Goal: Task Accomplishment & Management: Manage account settings

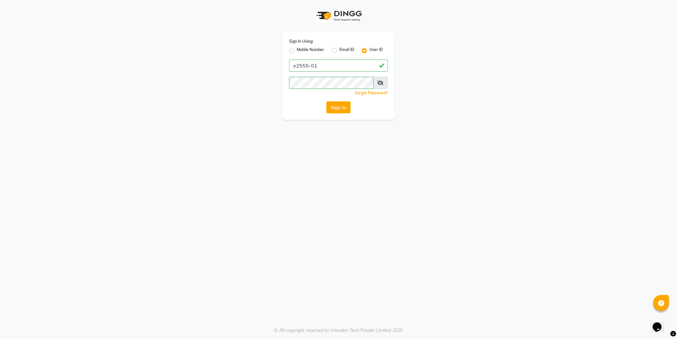
click at [338, 106] on button "Sign In" at bounding box center [338, 107] width 24 height 12
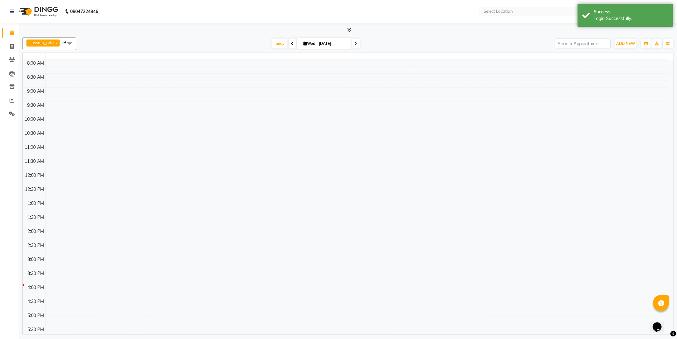
select select "en"
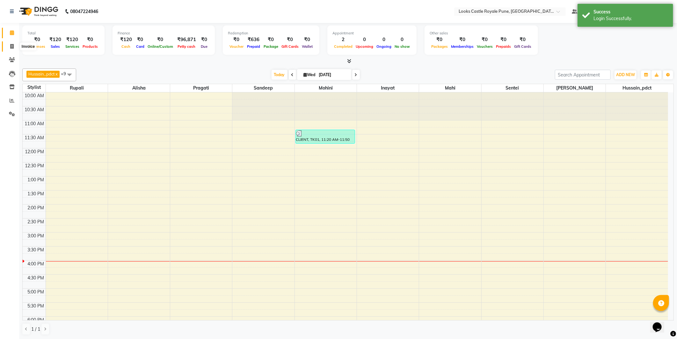
click at [8, 48] on span at bounding box center [11, 46] width 11 height 7
select select "5915"
select select "service"
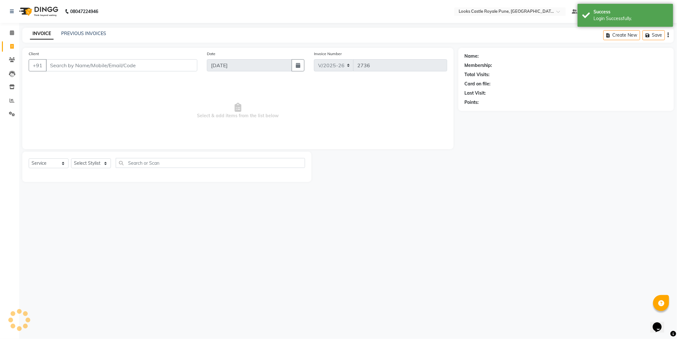
click at [88, 63] on input "Client" at bounding box center [121, 65] width 151 height 12
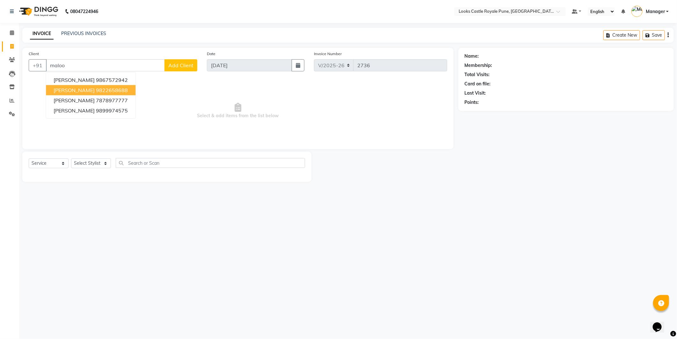
drag, startPoint x: 98, startPoint y: 88, endPoint x: 96, endPoint y: 109, distance: 20.5
click at [97, 88] on ngb-highlight "9822658688" at bounding box center [112, 90] width 32 height 6
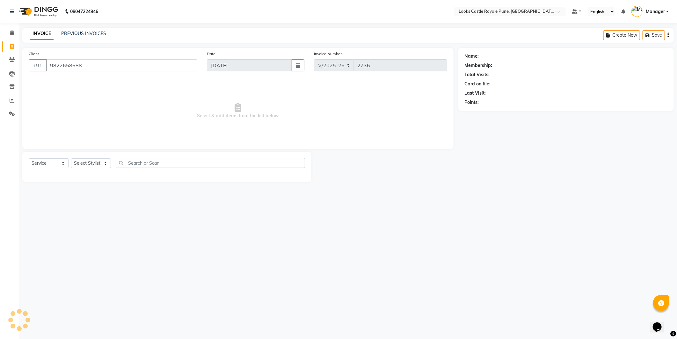
type input "9822658688"
select select "1: Object"
click at [88, 160] on select "Select Stylist Akshay [PERSON_NAME] [PERSON_NAME] [PERSON_NAME] Danish [PERSON_…" at bounding box center [91, 163] width 40 height 10
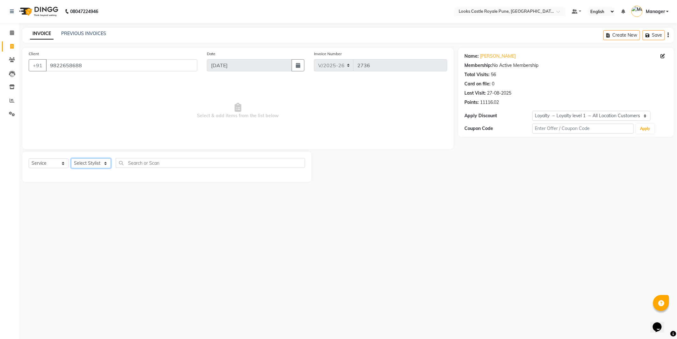
select select "43049"
click at [71, 159] on select "Select Stylist Akshay [PERSON_NAME] [PERSON_NAME] [PERSON_NAME] Danish [PERSON_…" at bounding box center [91, 163] width 40 height 10
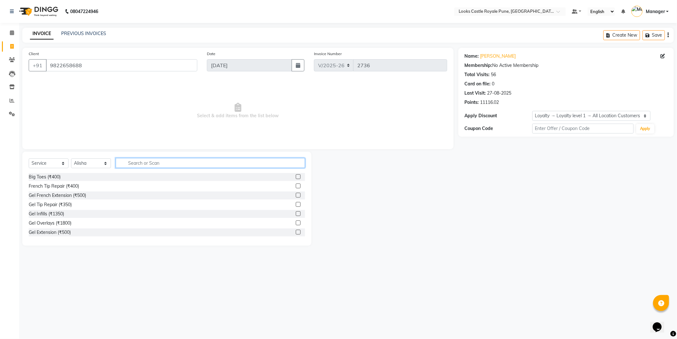
click at [135, 164] on input "text" at bounding box center [210, 163] width 189 height 10
type input "cut"
click at [45, 205] on div "Cr.Stylist Cut(F) (₹2000)" at bounding box center [53, 204] width 49 height 7
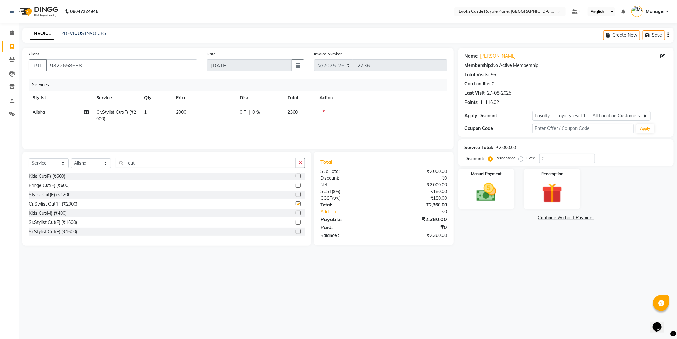
checkbox input "false"
click at [147, 167] on input "cut" at bounding box center [206, 163] width 180 height 10
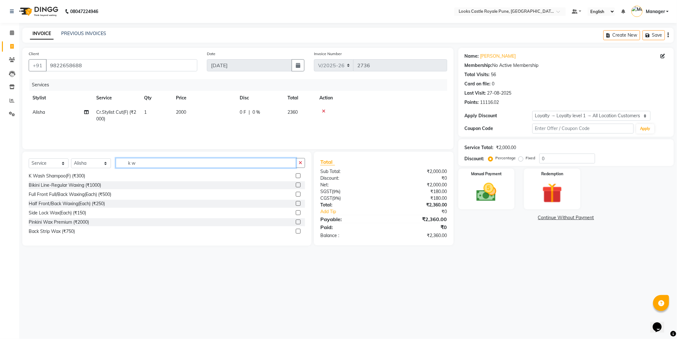
scroll to position [0, 0]
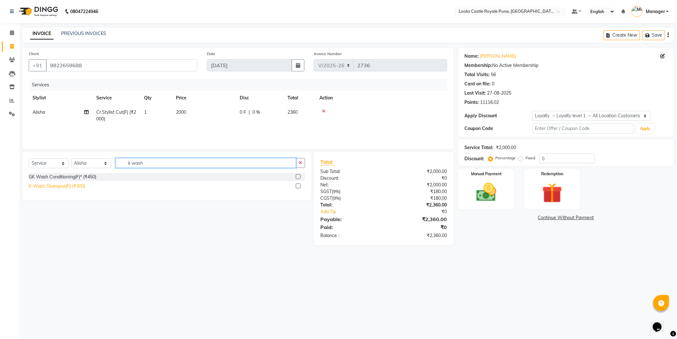
type input "k wash"
click at [71, 188] on div "K Wash Shampoo(F) (₹300)" at bounding box center [57, 186] width 56 height 7
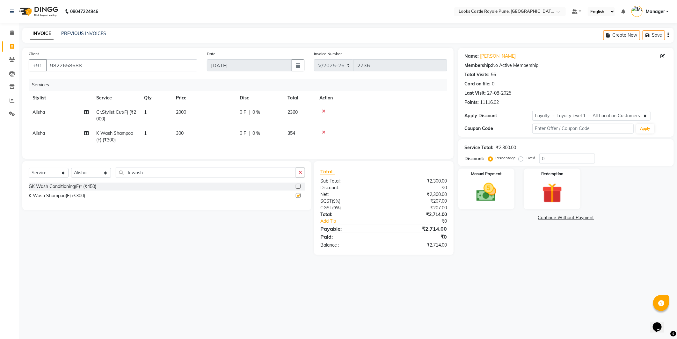
checkbox input "false"
drag, startPoint x: 205, startPoint y: 134, endPoint x: 208, endPoint y: 134, distance: 3.5
click at [208, 134] on td "300" at bounding box center [204, 136] width 64 height 21
select select "43049"
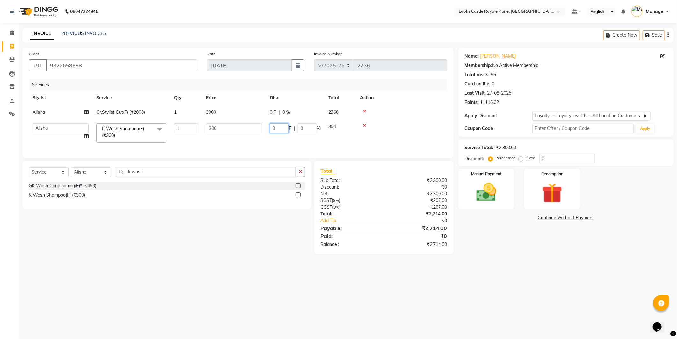
drag, startPoint x: 208, startPoint y: 134, endPoint x: 151, endPoint y: 136, distance: 56.8
click at [151, 136] on tr "Akshay [PERSON_NAME] [PERSON_NAME] [PERSON_NAME] Danish [PERSON_NAME] [PERSON_N…" at bounding box center [238, 133] width 419 height 27
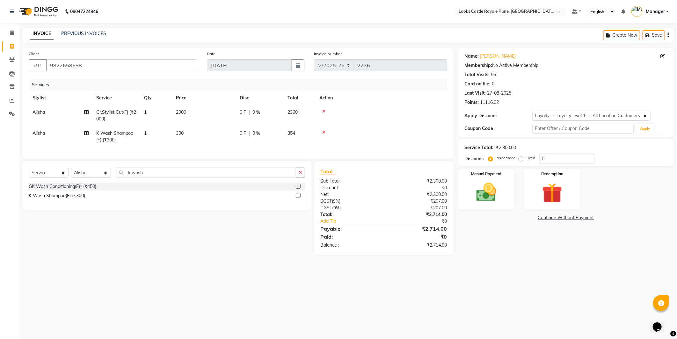
click at [215, 128] on td "300" at bounding box center [204, 136] width 64 height 21
select select "43049"
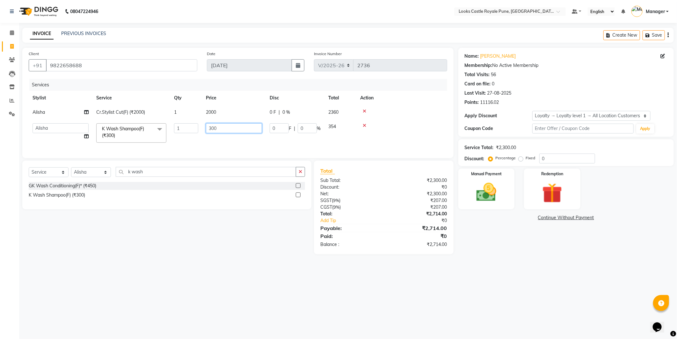
click at [215, 128] on input "300" at bounding box center [234, 128] width 56 height 10
type input "150"
click at [221, 107] on td "2000" at bounding box center [234, 112] width 64 height 14
select select "43049"
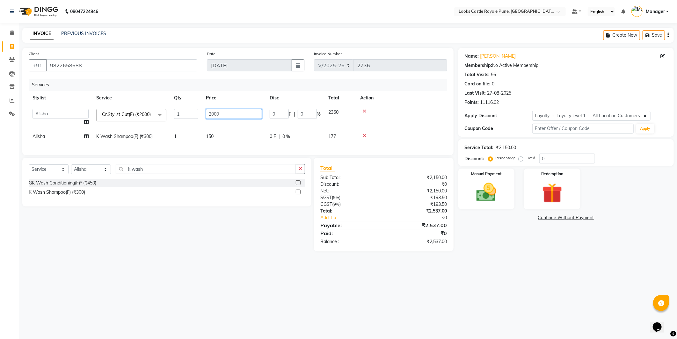
drag, startPoint x: 227, startPoint y: 113, endPoint x: 142, endPoint y: 110, distance: 84.8
click at [142, 110] on tr "Akshay [PERSON_NAME] [PERSON_NAME] [PERSON_NAME] Danish [PERSON_NAME] [PERSON_N…" at bounding box center [238, 117] width 419 height 24
type input "1600"
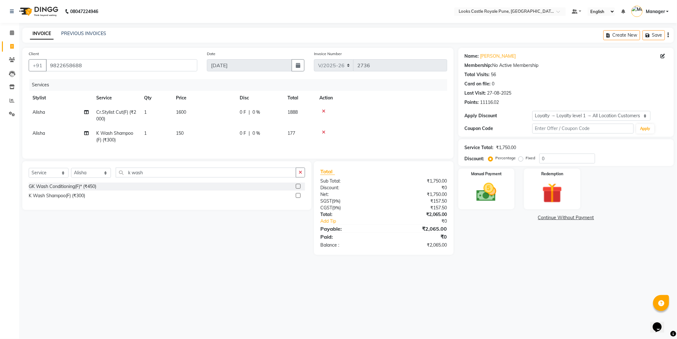
click at [162, 263] on main "INVOICE PREVIOUS INVOICES Create New Save Client [PHONE_NUMBER] Date [DATE] Inv…" at bounding box center [348, 146] width 658 height 237
click at [76, 178] on select "Select Stylist Akshay [PERSON_NAME] [PERSON_NAME] [PERSON_NAME] Danish [PERSON_…" at bounding box center [91, 173] width 40 height 10
click at [157, 178] on input "k wash" at bounding box center [206, 173] width 180 height 10
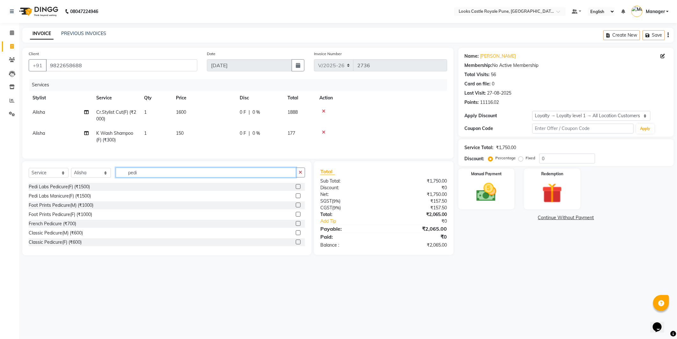
scroll to position [19, 0]
type input "pedi"
click at [50, 245] on div "Classic Pedicure(F) (₹600)" at bounding box center [55, 241] width 53 height 7
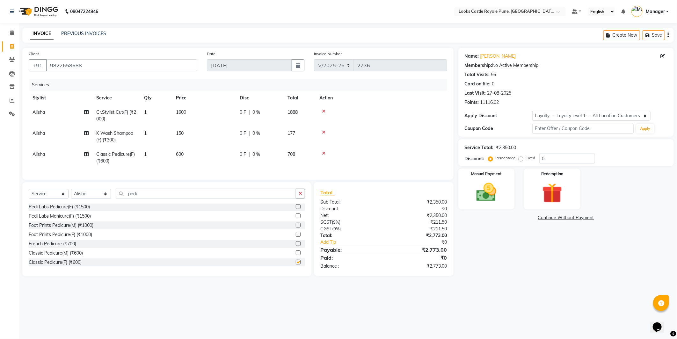
checkbox input "false"
click at [202, 156] on td "600" at bounding box center [204, 157] width 64 height 21
select select "43049"
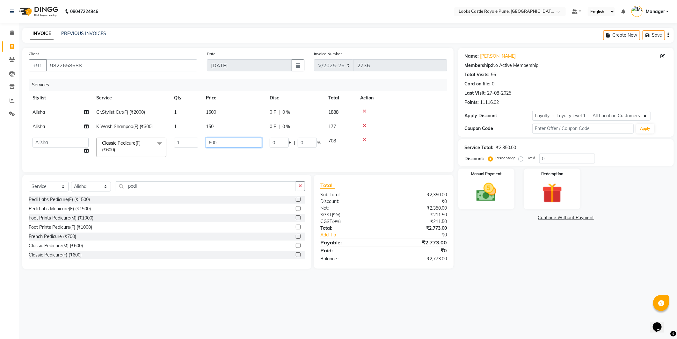
drag, startPoint x: 234, startPoint y: 136, endPoint x: 187, endPoint y: 145, distance: 48.3
click at [187, 145] on tr "Akshay [PERSON_NAME] [PERSON_NAME] [PERSON_NAME] Danish [PERSON_NAME] [PERSON_N…" at bounding box center [238, 147] width 419 height 27
type input "1200"
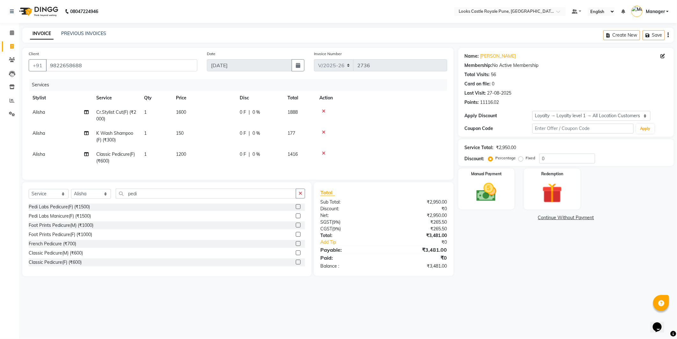
click at [49, 152] on td "Alisha" at bounding box center [61, 157] width 64 height 21
select select "43049"
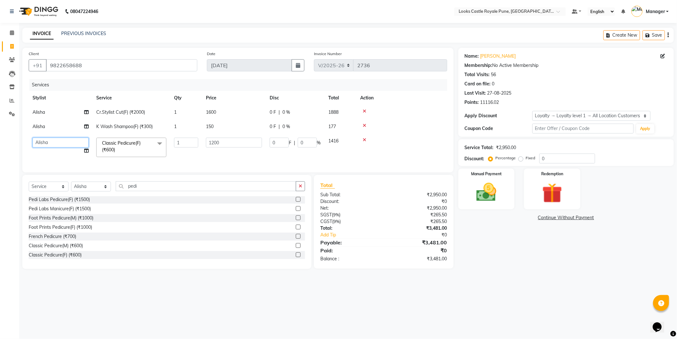
click at [55, 141] on select "Akshay [PERSON_NAME] [PERSON_NAME] [PERSON_NAME] Danish [PERSON_NAME] [PERSON_N…" at bounding box center [61, 143] width 56 height 10
select select "43059"
click at [89, 185] on div "Select Service Product Membership Package Voucher Prepaid Gift Card Select Styl…" at bounding box center [166, 222] width 289 height 94
click at [87, 188] on select "Select Stylist Akshay [PERSON_NAME] [PERSON_NAME] [PERSON_NAME] Danish [PERSON_…" at bounding box center [91, 187] width 40 height 10
select select "43057"
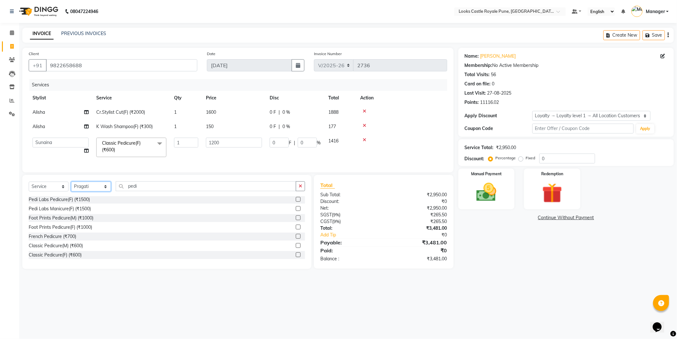
click at [71, 187] on select "Select Stylist Akshay [PERSON_NAME] [PERSON_NAME] [PERSON_NAME] Danish [PERSON_…" at bounding box center [91, 187] width 40 height 10
click at [146, 191] on input "pedi" at bounding box center [206, 186] width 180 height 10
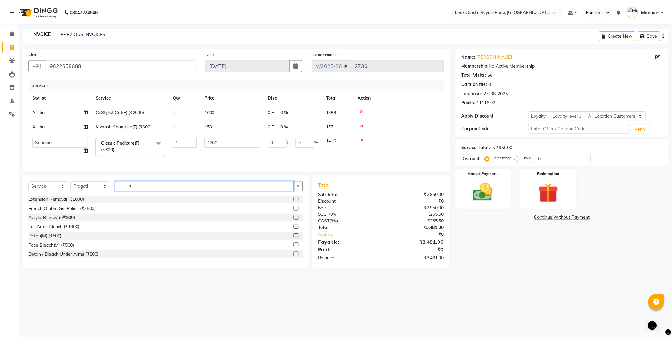
scroll to position [0, 0]
type input "mani"
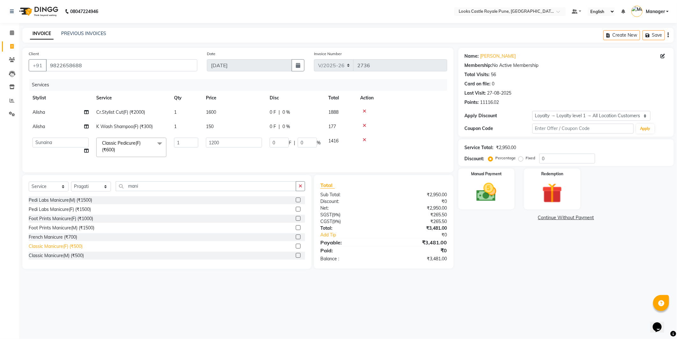
click at [62, 250] on div "Classic Manicure(F) (₹500)" at bounding box center [56, 246] width 54 height 7
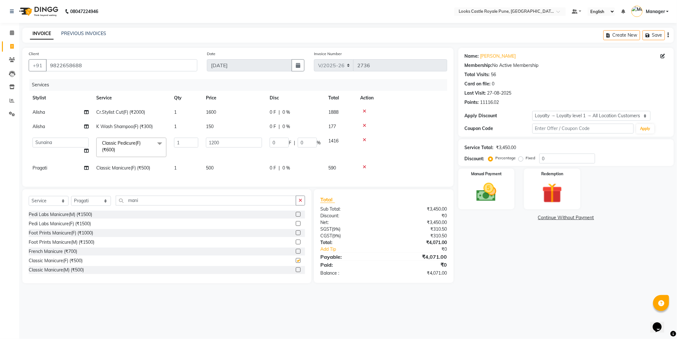
checkbox input "false"
click at [237, 171] on td "500" at bounding box center [234, 168] width 64 height 14
select select "43057"
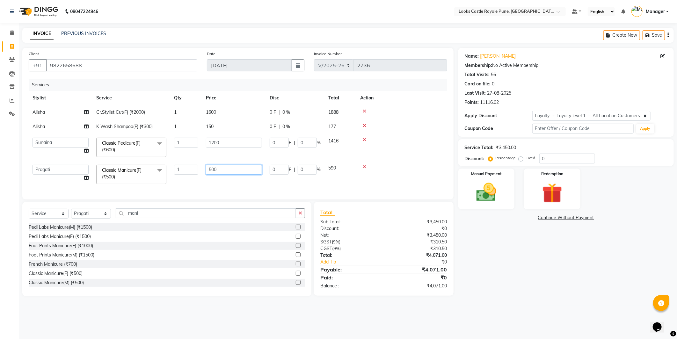
drag, startPoint x: 244, startPoint y: 168, endPoint x: 113, endPoint y: 203, distance: 135.2
click at [113, 200] on div "Client [PHONE_NUMBER] Date [DATE] Invoice Number V/2025 V/[PHONE_NUMBER] Servic…" at bounding box center [237, 124] width 431 height 152
type input "1100"
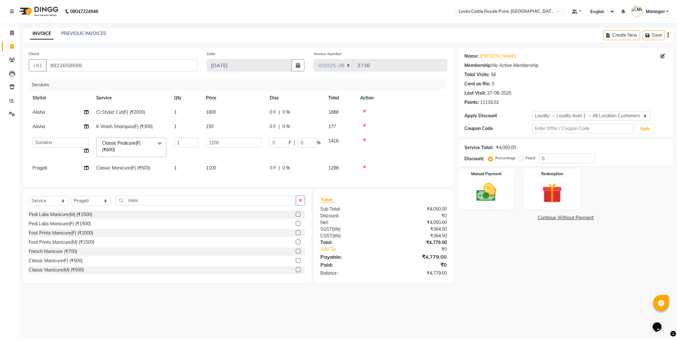
click at [501, 289] on main "INVOICE PREVIOUS INVOICES Create New Save Client [PHONE_NUMBER] Date [DATE] Inv…" at bounding box center [348, 160] width 658 height 265
click at [232, 168] on td "1100" at bounding box center [234, 168] width 64 height 14
select select "43057"
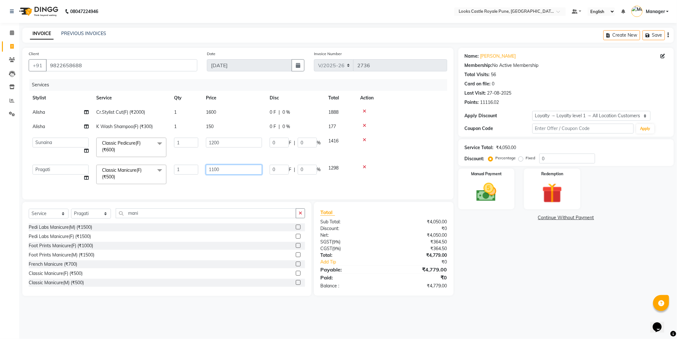
click at [234, 167] on input "1100" at bounding box center [234, 170] width 56 height 10
type input "1101"
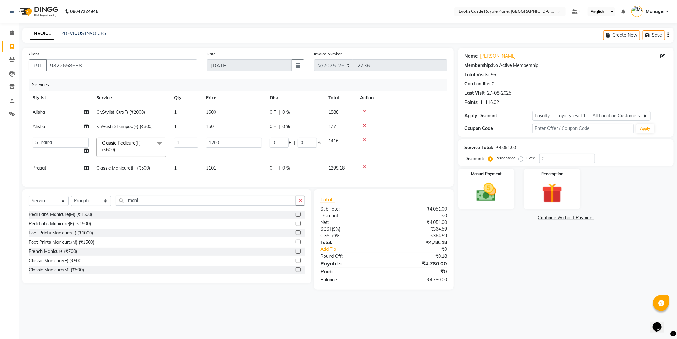
click at [492, 263] on div "Name: [PERSON_NAME] Membership: No Active Membership Total Visits: 56 Card on f…" at bounding box center [568, 169] width 220 height 242
click at [484, 178] on div "Manual Payment" at bounding box center [486, 189] width 59 height 42
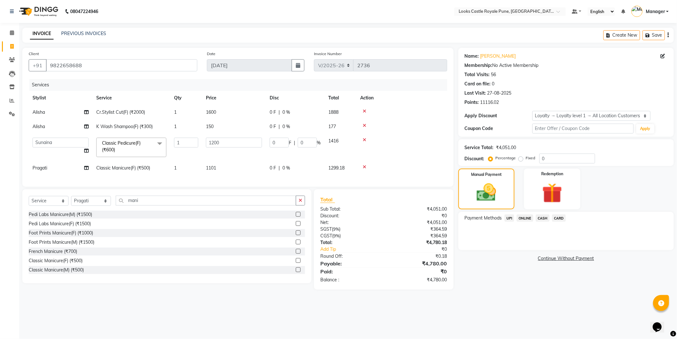
click at [544, 217] on span "CASH" at bounding box center [543, 218] width 14 height 7
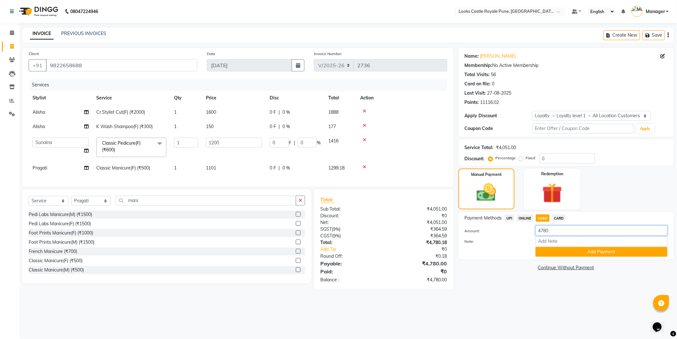
drag, startPoint x: 565, startPoint y: 231, endPoint x: 464, endPoint y: 231, distance: 101.0
click at [464, 231] on div "Amount: 4780" at bounding box center [566, 231] width 212 height 11
click at [521, 217] on span "ONLINE" at bounding box center [525, 218] width 17 height 7
type input "4780"
click at [508, 215] on span "UPI" at bounding box center [510, 218] width 10 height 7
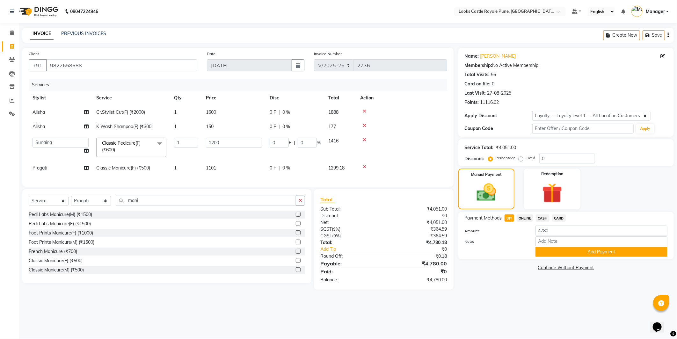
click at [541, 216] on span "CASH" at bounding box center [543, 218] width 14 height 7
click at [549, 256] on button "Add Payment" at bounding box center [601, 252] width 132 height 10
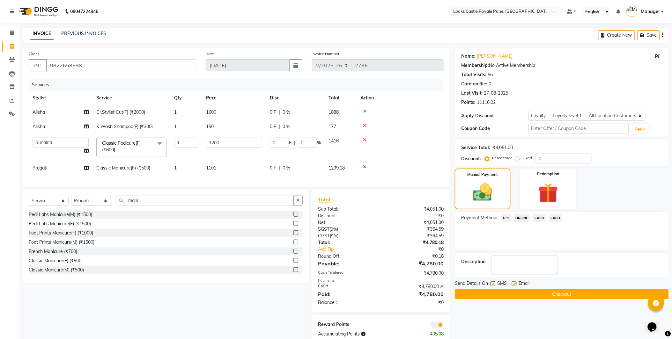
click at [540, 296] on button "Checkout" at bounding box center [562, 294] width 214 height 10
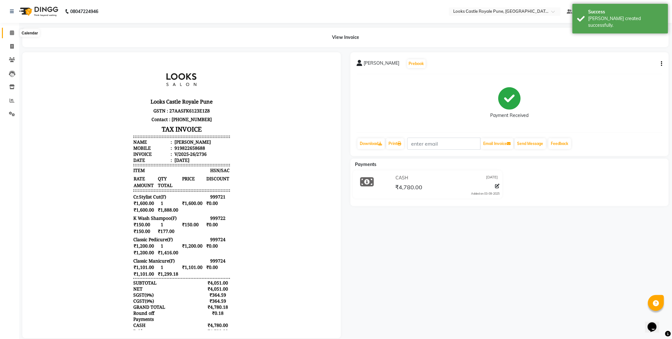
click at [12, 33] on icon at bounding box center [12, 32] width 4 height 5
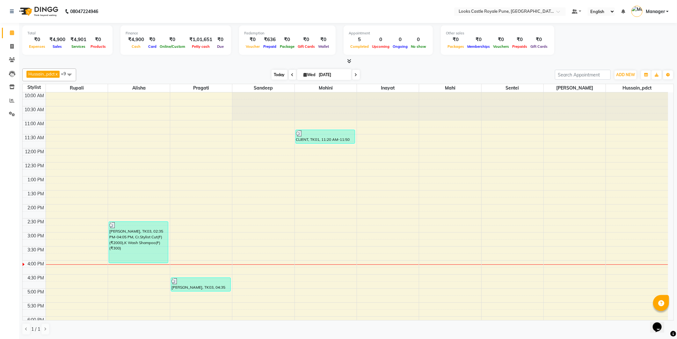
click at [281, 74] on span "Today" at bounding box center [280, 75] width 16 height 10
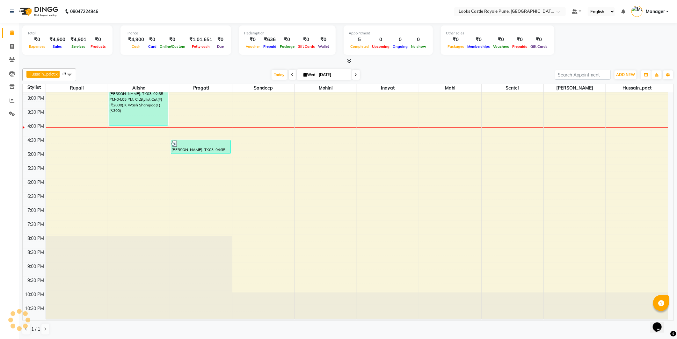
click at [311, 74] on span "Wed" at bounding box center [309, 74] width 15 height 5
select select "9"
select select "2025"
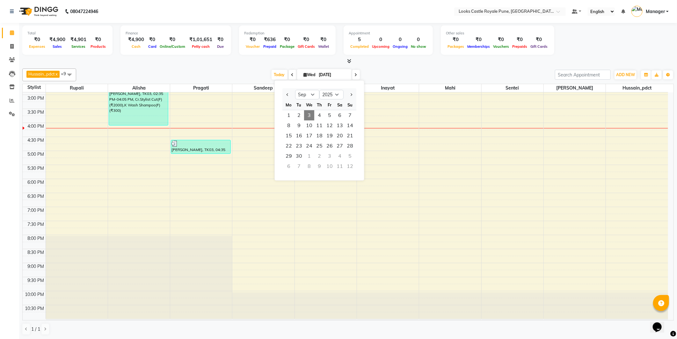
click at [224, 66] on div "Hussain_pdct x Mahi x Mohini x Sentei x [PERSON_NAME] x [PERSON_NAME] x [PERSON…" at bounding box center [348, 202] width 652 height 272
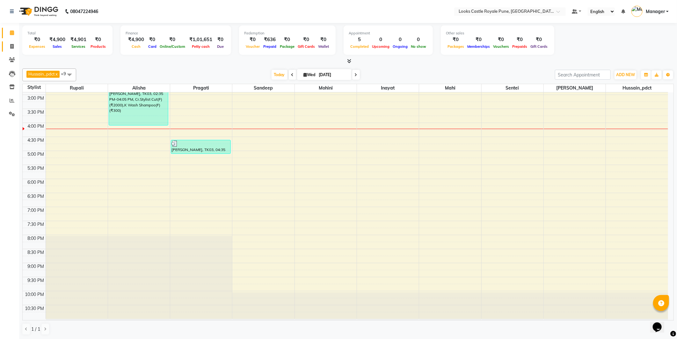
click at [2, 43] on link "Invoice" at bounding box center [9, 46] width 15 height 11
select select "5915"
select select "service"
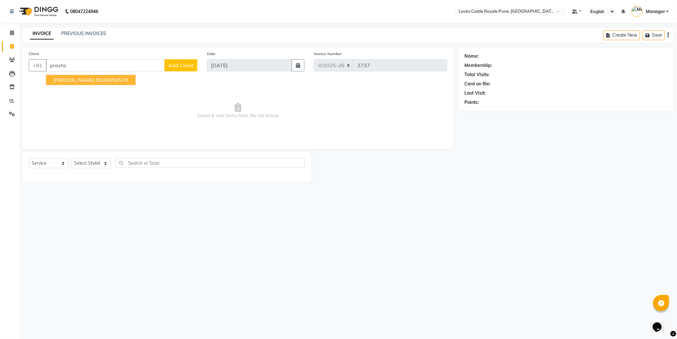
click at [99, 67] on input "prashs" at bounding box center [105, 65] width 119 height 12
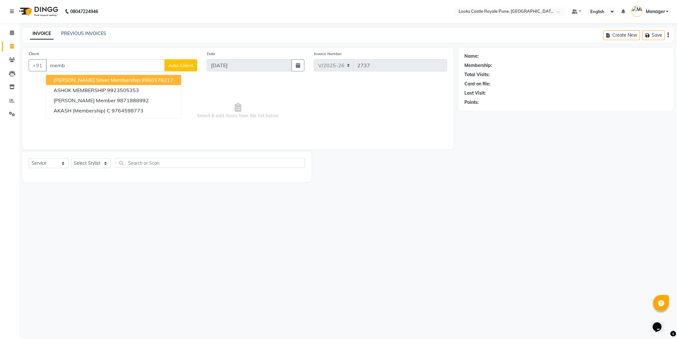
click at [90, 60] on input "memb" at bounding box center [105, 65] width 119 height 12
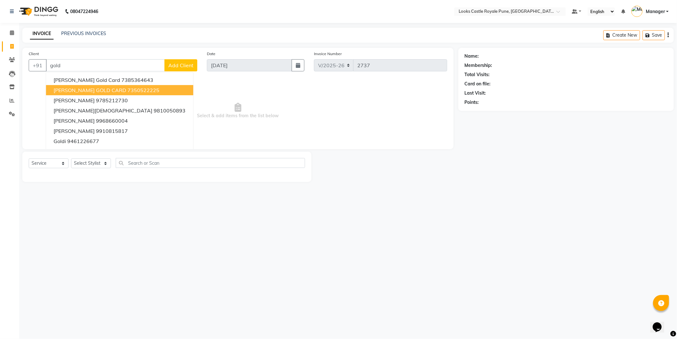
click at [86, 90] on span "[PERSON_NAME] GOLD CARD" at bounding box center [90, 90] width 73 height 6
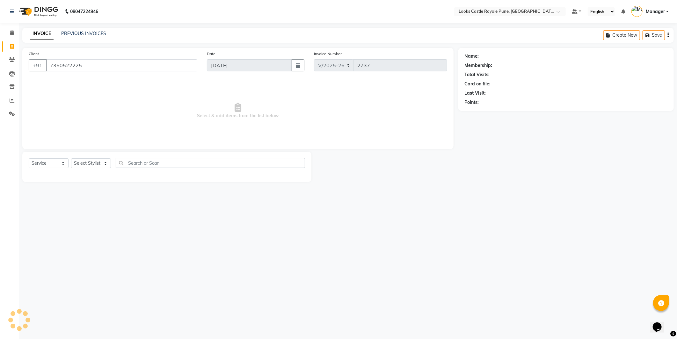
type input "7350522225"
select select "1: Object"
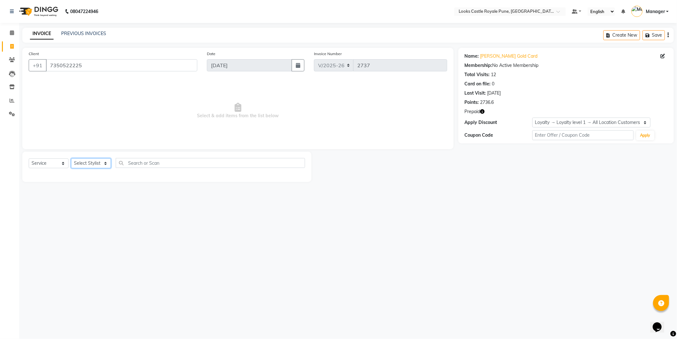
click at [93, 158] on select "Select Stylist Akshay [PERSON_NAME] [PERSON_NAME] [PERSON_NAME] Danish [PERSON_…" at bounding box center [91, 163] width 40 height 10
click at [71, 159] on select "Select Stylist Akshay [PERSON_NAME] [PERSON_NAME] [PERSON_NAME] Danish [PERSON_…" at bounding box center [91, 163] width 40 height 10
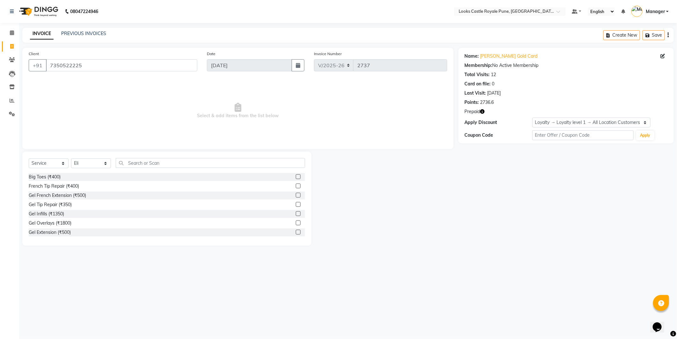
click at [91, 223] on div "Gel Overlays (₹1800)" at bounding box center [167, 223] width 276 height 8
click at [94, 164] on select "Select Stylist Akshay [PERSON_NAME] [PERSON_NAME] [PERSON_NAME] Danish [PERSON_…" at bounding box center [91, 163] width 40 height 10
select select "43054"
click at [71, 159] on select "Select Stylist Akshay [PERSON_NAME] [PERSON_NAME] [PERSON_NAME] Danish [PERSON_…" at bounding box center [91, 163] width 40 height 10
drag, startPoint x: 155, startPoint y: 154, endPoint x: 148, endPoint y: 169, distance: 16.4
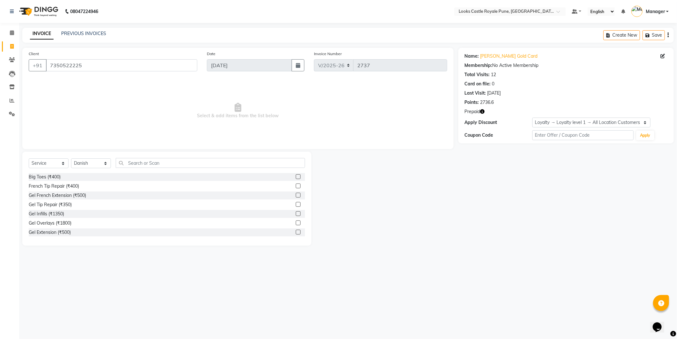
click at [153, 159] on div "Select Service Product Membership Package Voucher Prepaid Gift Card Select Styl…" at bounding box center [166, 199] width 289 height 94
click at [148, 169] on div "Select Service Product Membership Package Voucher Prepaid Gift Card Select Styl…" at bounding box center [167, 165] width 276 height 15
click at [150, 164] on input "text" at bounding box center [210, 163] width 189 height 10
type input "cut"
click at [65, 185] on div "Stylist Cut(M) (₹700)" at bounding box center [50, 186] width 42 height 7
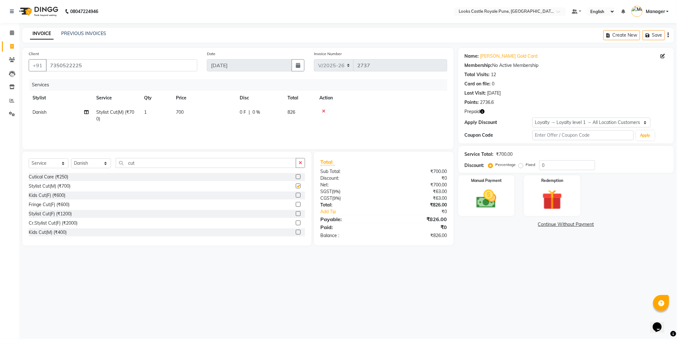
checkbox input "false"
click at [167, 167] on input "cut" at bounding box center [206, 163] width 180 height 10
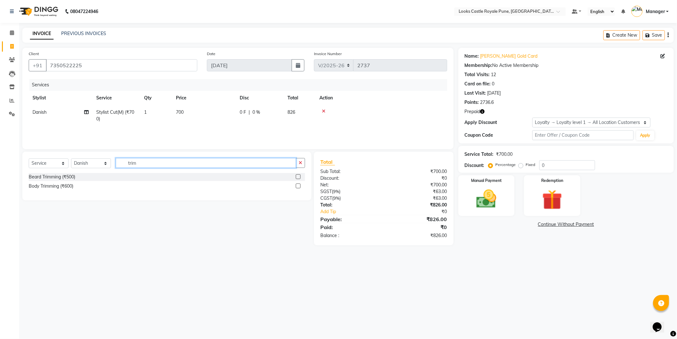
click at [133, 158] on input "trim" at bounding box center [206, 163] width 180 height 10
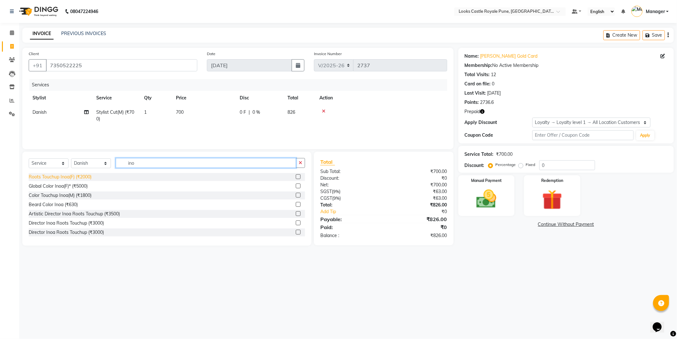
type input "ino"
click at [78, 177] on div "Roots Touchup Inoa(F) (₹2000)" at bounding box center [60, 177] width 63 height 7
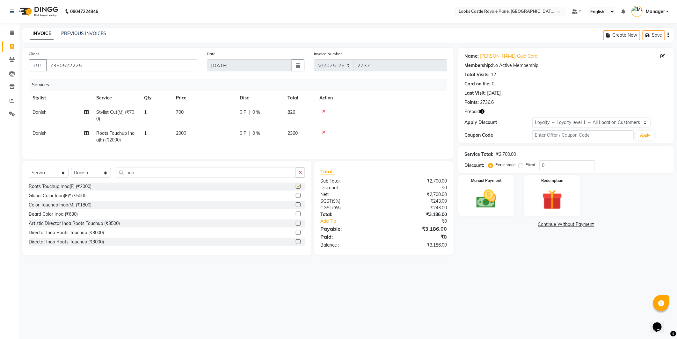
checkbox input "false"
click at [208, 140] on td "2000" at bounding box center [204, 136] width 64 height 21
select select "43054"
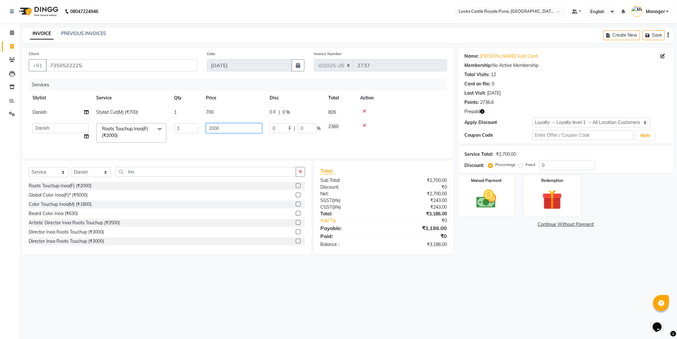
drag, startPoint x: 238, startPoint y: 122, endPoint x: 199, endPoint y: 126, distance: 40.0
click at [199, 126] on tr "Akshay [PERSON_NAME] [PERSON_NAME] [PERSON_NAME] Danish [PERSON_NAME] [PERSON_N…" at bounding box center [238, 133] width 419 height 27
type input "1600"
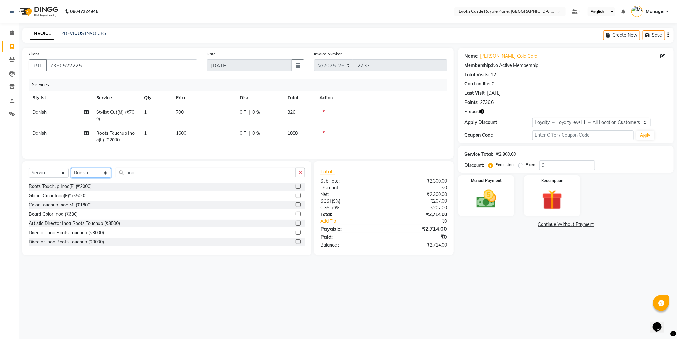
click at [88, 178] on select "Select Stylist Akshay [PERSON_NAME] [PERSON_NAME] [PERSON_NAME] Danish [PERSON_…" at bounding box center [91, 173] width 40 height 10
select select "43057"
click at [71, 173] on select "Select Stylist Akshay [PERSON_NAME] [PERSON_NAME] [PERSON_NAME] Danish [PERSON_…" at bounding box center [91, 173] width 40 height 10
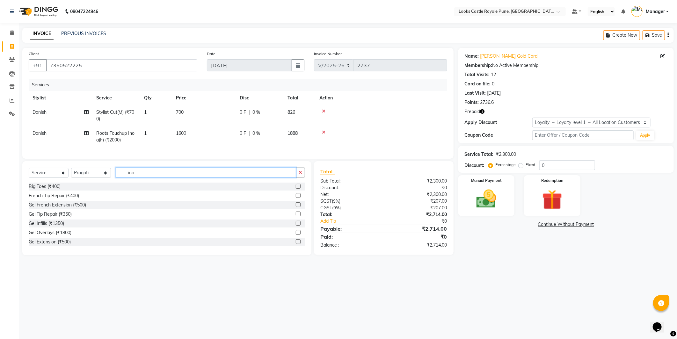
click at [147, 177] on input "ino" at bounding box center [206, 173] width 180 height 10
type input "cleanu"
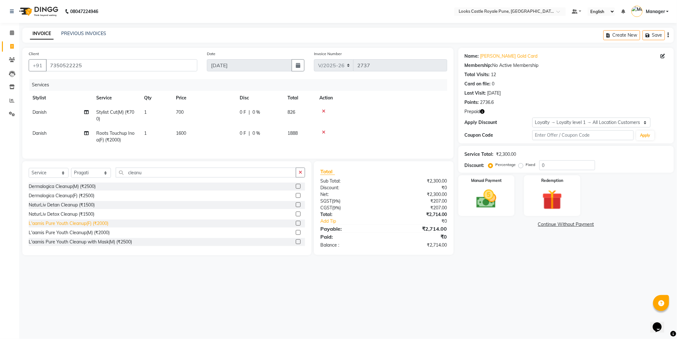
click at [83, 227] on div "L'aamis Pure Youth Cleanup(F) (₹2000)" at bounding box center [69, 223] width 80 height 7
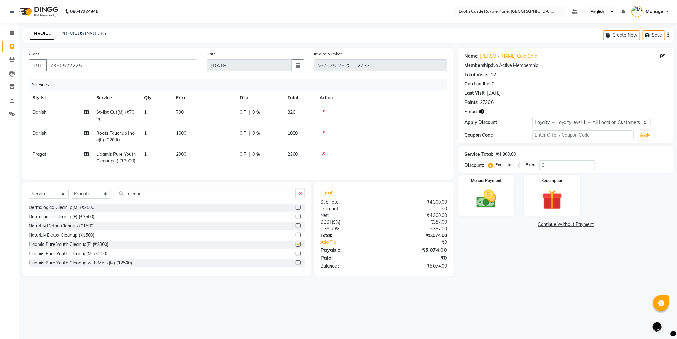
checkbox input "false"
click at [209, 159] on td "2000" at bounding box center [204, 157] width 64 height 21
select select "43057"
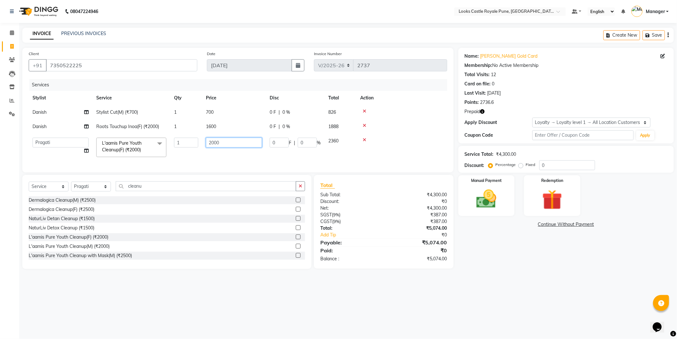
drag, startPoint x: 235, startPoint y: 145, endPoint x: 193, endPoint y: 143, distance: 42.1
click at [193, 143] on tr "Akshay [PERSON_NAME] [PERSON_NAME] [PERSON_NAME] Danish [PERSON_NAME] [PERSON_N…" at bounding box center [238, 147] width 419 height 27
type input "3500"
click at [507, 296] on div "08047224946 Select Location × Looks Castle Royale Pune, [GEOGRAPHIC_DATA], [GEO…" at bounding box center [338, 169] width 677 height 339
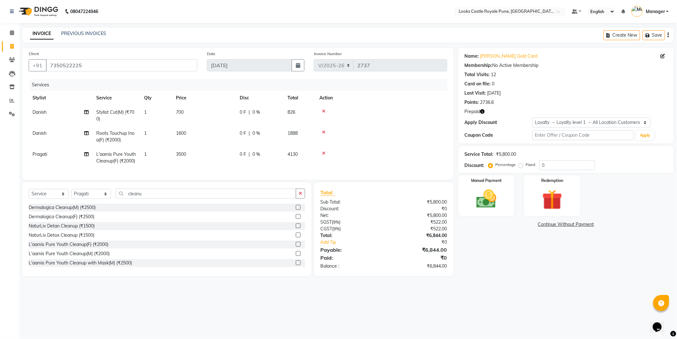
click at [190, 156] on td "3500" at bounding box center [204, 157] width 64 height 21
select select "43057"
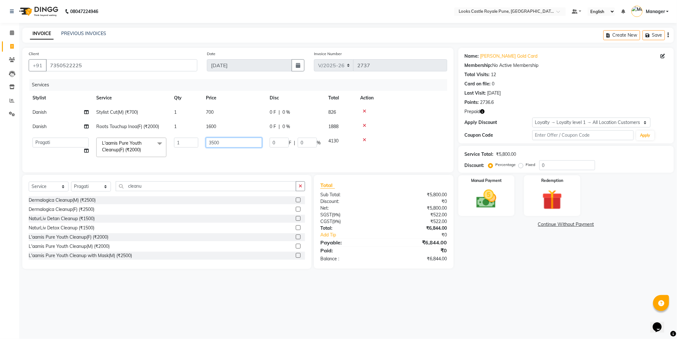
click at [247, 146] on input "3500" at bounding box center [234, 143] width 56 height 10
type input "3501"
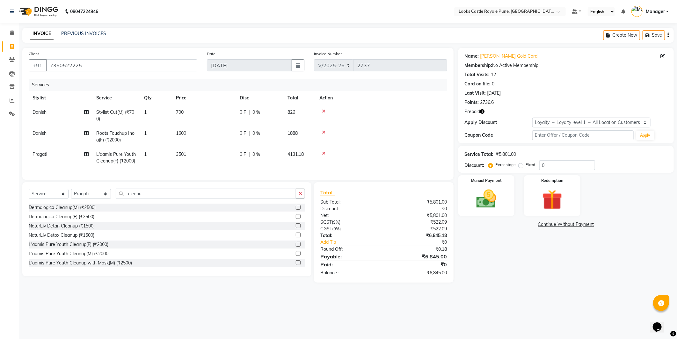
click at [545, 246] on div "Name: [PERSON_NAME] Gold Card Membership: No Active Membership Total Visits: 12…" at bounding box center [568, 165] width 220 height 235
click at [556, 193] on img at bounding box center [552, 200] width 34 height 26
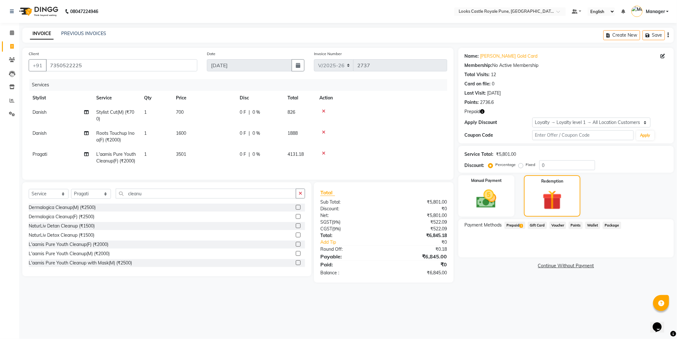
drag, startPoint x: 514, startPoint y: 225, endPoint x: 536, endPoint y: 232, distance: 22.4
click at [514, 225] on span "Prepaid 1" at bounding box center [515, 225] width 21 height 7
click at [648, 255] on button "Add" at bounding box center [652, 251] width 23 height 11
click at [479, 247] on button "Send OTP" at bounding box center [481, 245] width 33 height 11
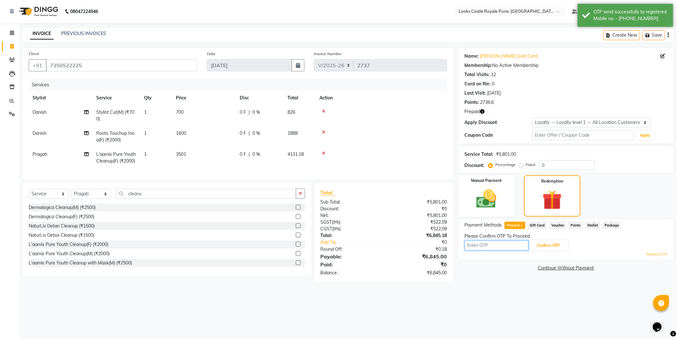
click at [478, 247] on input "text" at bounding box center [497, 246] width 64 height 10
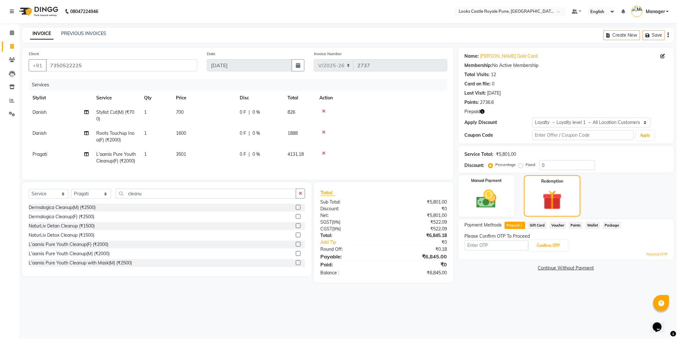
click at [657, 256] on link "Resend OTP" at bounding box center [656, 254] width 21 height 5
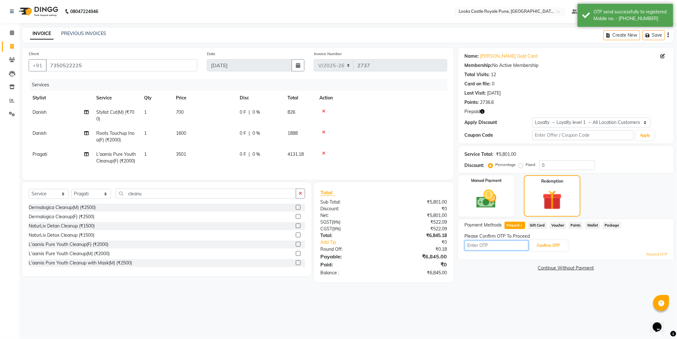
click at [487, 243] on input "text" at bounding box center [497, 246] width 64 height 10
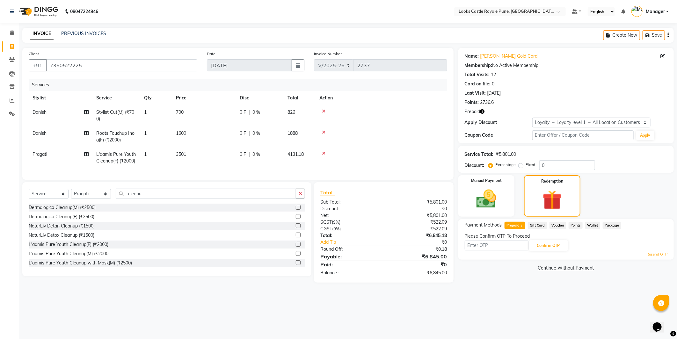
drag, startPoint x: 653, startPoint y: 248, endPoint x: 652, endPoint y: 258, distance: 9.6
click at [653, 252] on div "Confirm OTP Resend OTP" at bounding box center [566, 249] width 203 height 18
click at [652, 258] on div "Payment Methods Prepaid 1 Gift Card Voucher Points Wallet Package Please Confir…" at bounding box center [565, 239] width 215 height 40
click at [658, 255] on link "Resend OTP" at bounding box center [656, 254] width 21 height 5
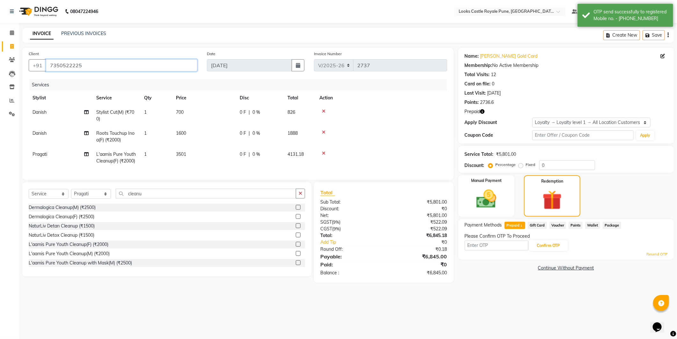
click at [101, 59] on input "7350522225" at bounding box center [121, 65] width 151 height 12
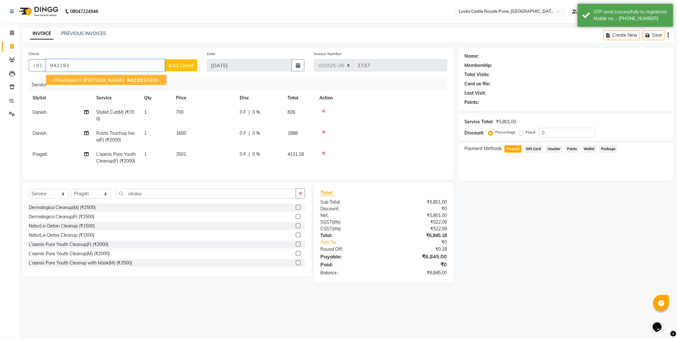
click at [81, 78] on span "PRASHANT [PERSON_NAME]" at bounding box center [89, 80] width 71 height 6
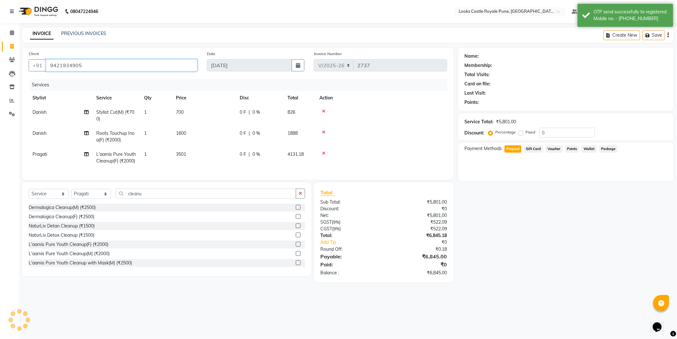
type input "9421934905"
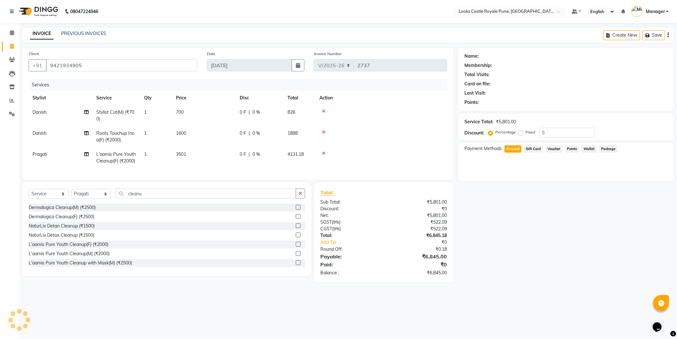
select select "1: Object"
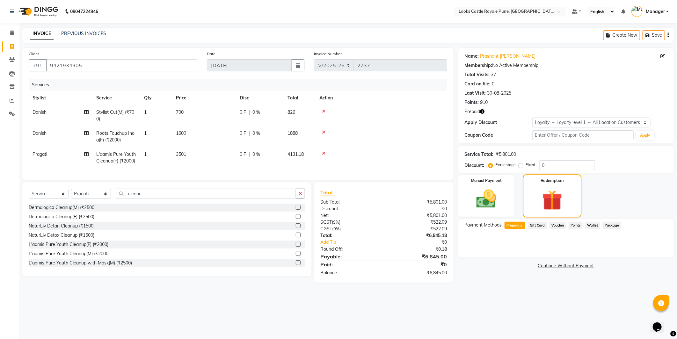
drag, startPoint x: 554, startPoint y: 201, endPoint x: 541, endPoint y: 207, distance: 14.7
click at [554, 201] on img at bounding box center [552, 200] width 33 height 25
click at [522, 222] on span "Prepaid 2" at bounding box center [515, 225] width 21 height 7
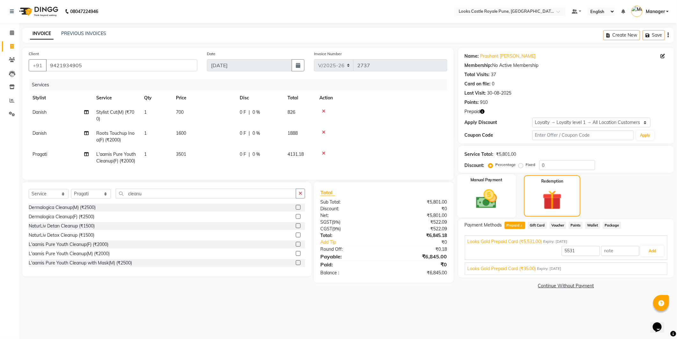
click at [484, 196] on img at bounding box center [487, 199] width 34 height 24
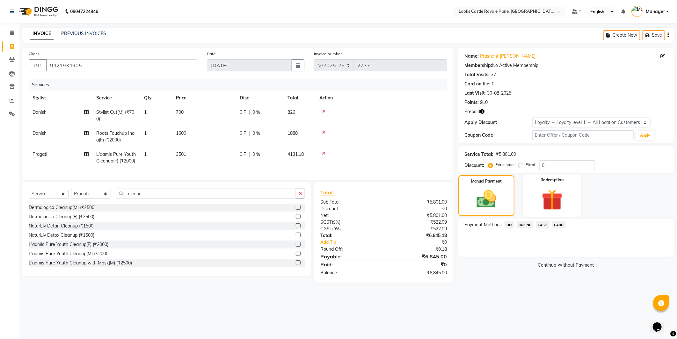
click at [557, 199] on img at bounding box center [552, 200] width 34 height 26
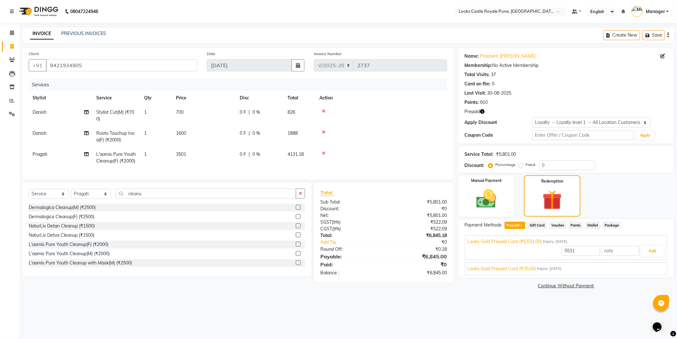
click at [514, 223] on span "Prepaid 2" at bounding box center [515, 225] width 21 height 7
click at [652, 253] on button "Add" at bounding box center [652, 251] width 23 height 11
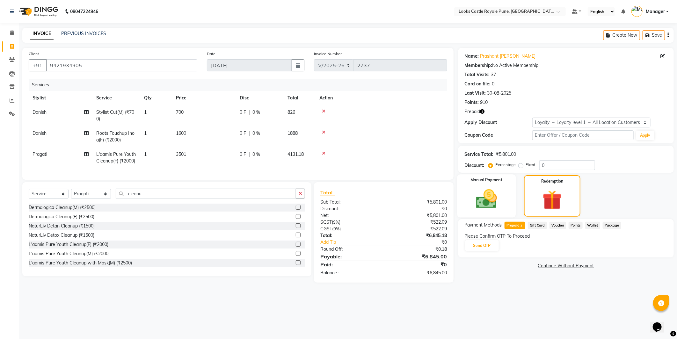
click at [487, 198] on img at bounding box center [487, 199] width 34 height 24
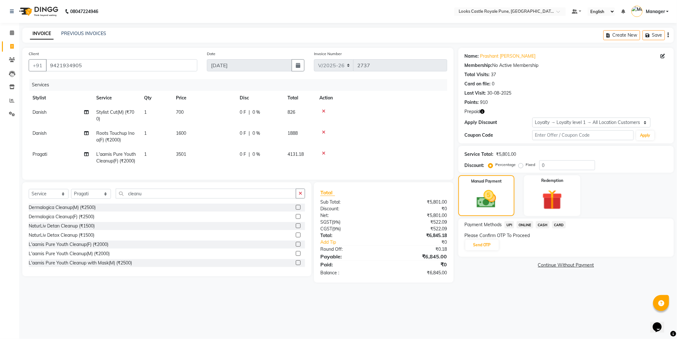
click at [527, 222] on span "ONLINE" at bounding box center [525, 224] width 17 height 7
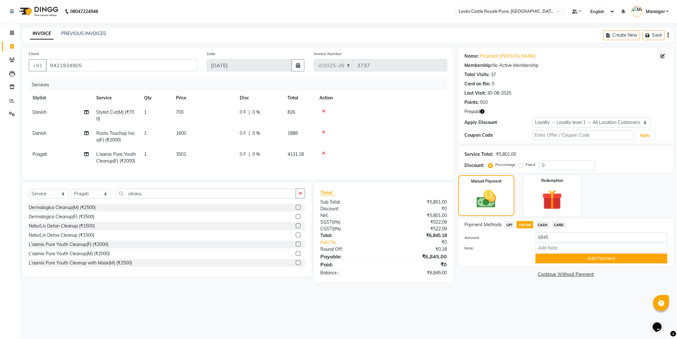
click at [513, 225] on span "UPI" at bounding box center [510, 224] width 10 height 7
drag, startPoint x: 555, startPoint y: 202, endPoint x: 556, endPoint y: 210, distance: 8.0
click at [555, 202] on img at bounding box center [552, 200] width 34 height 26
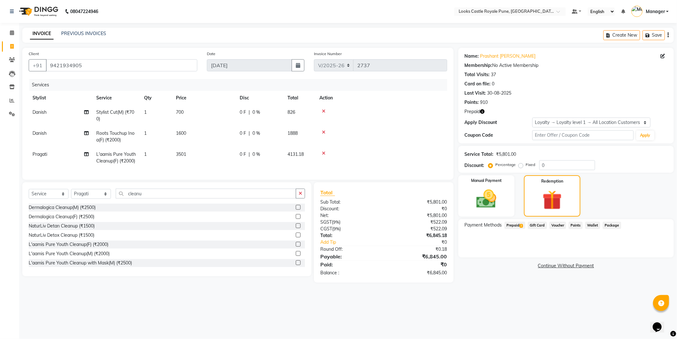
click at [512, 223] on span "Prepaid 2" at bounding box center [515, 225] width 21 height 7
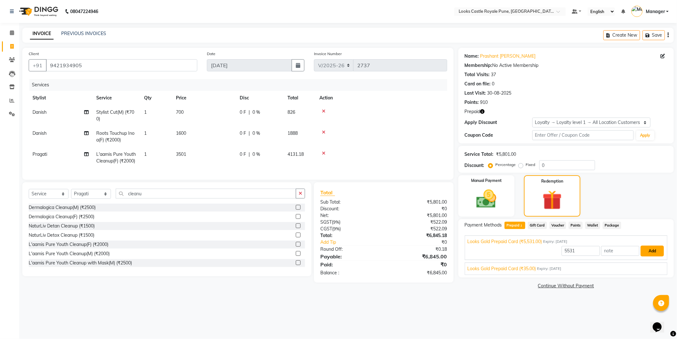
click at [658, 248] on button "Add" at bounding box center [652, 251] width 23 height 11
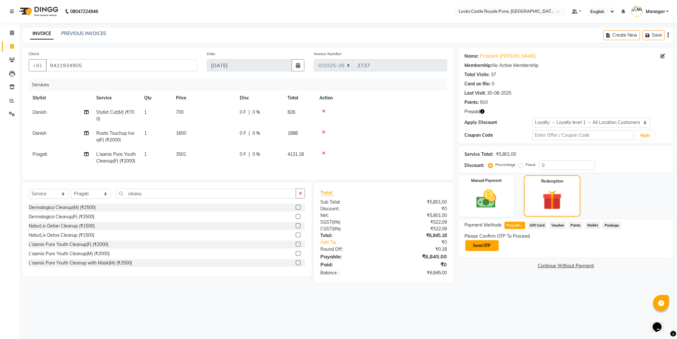
click at [488, 242] on button "Send OTP" at bounding box center [481, 245] width 33 height 11
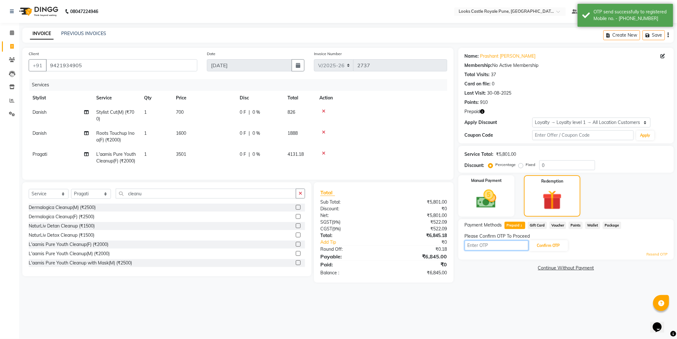
click at [474, 247] on input "text" at bounding box center [497, 246] width 64 height 10
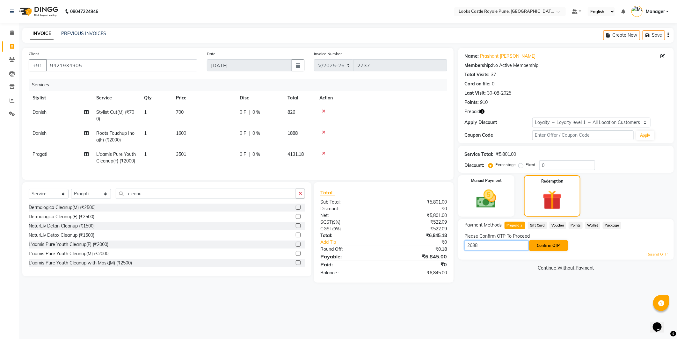
type input "2638"
click at [557, 241] on button "Confirm OTP" at bounding box center [548, 245] width 39 height 11
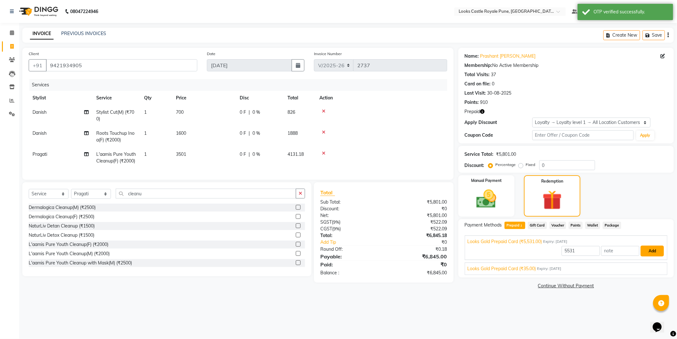
click at [656, 254] on button "Add" at bounding box center [652, 251] width 23 height 11
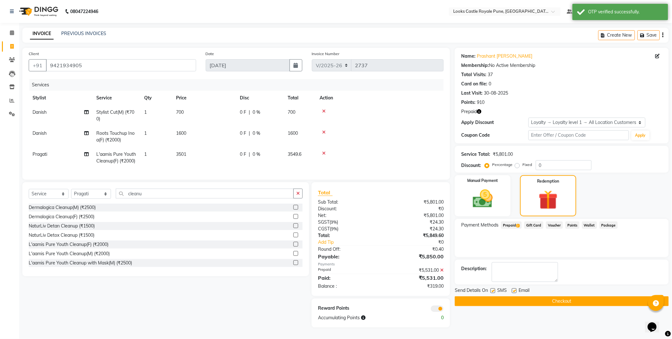
drag, startPoint x: 532, startPoint y: 286, endPoint x: 532, endPoint y: 292, distance: 6.1
click at [532, 288] on div "Name: [PERSON_NAME] [PERSON_NAME] Prepaid Membership: No Active Membership Tota…" at bounding box center [564, 188] width 219 height 280
click at [534, 299] on button "Checkout" at bounding box center [562, 301] width 214 height 10
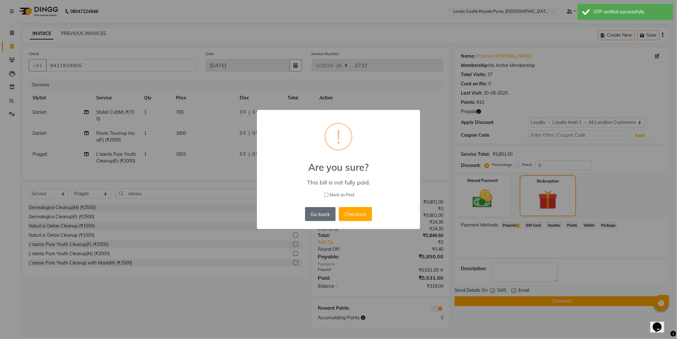
click at [334, 211] on button "Go back" at bounding box center [320, 214] width 31 height 14
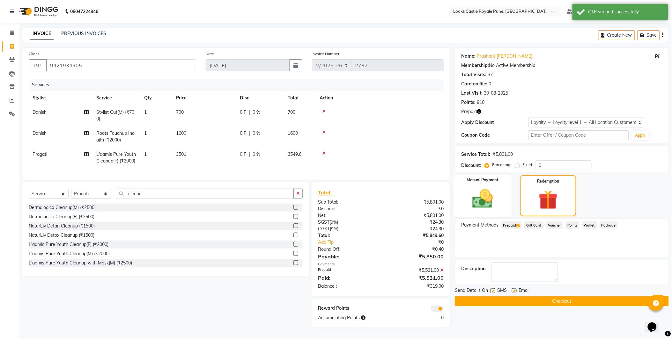
click at [480, 186] on div "Manual Payment" at bounding box center [483, 195] width 58 height 43
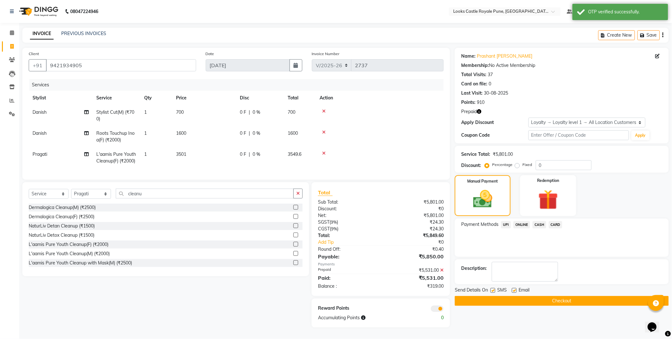
click at [506, 220] on div "Payment Methods UPI ONLINE CASH CARD" at bounding box center [562, 238] width 214 height 38
click at [502, 222] on span "UPI" at bounding box center [506, 224] width 10 height 7
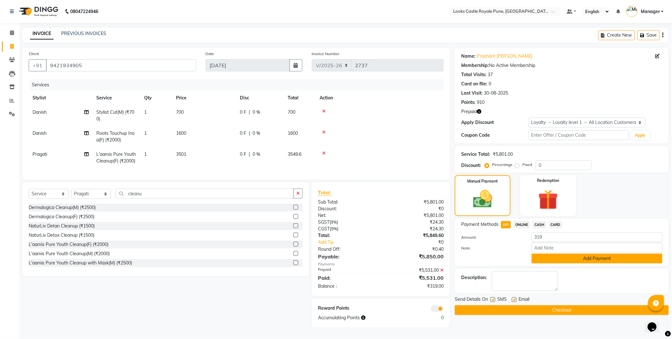
click at [610, 260] on button "Add Payment" at bounding box center [596, 259] width 131 height 10
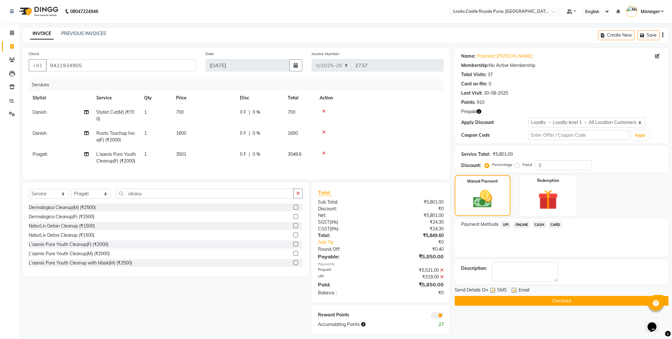
click at [488, 297] on button "Checkout" at bounding box center [562, 301] width 214 height 10
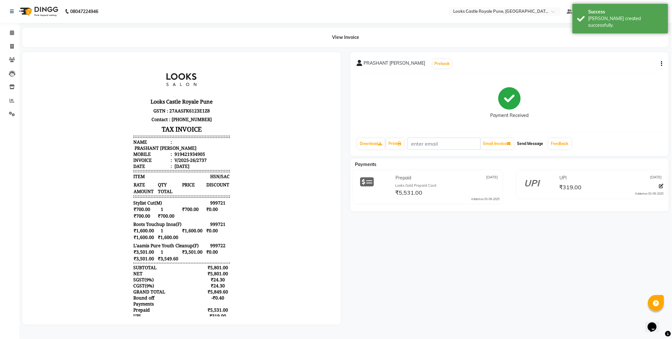
click at [536, 147] on button "Send Message" at bounding box center [529, 143] width 31 height 11
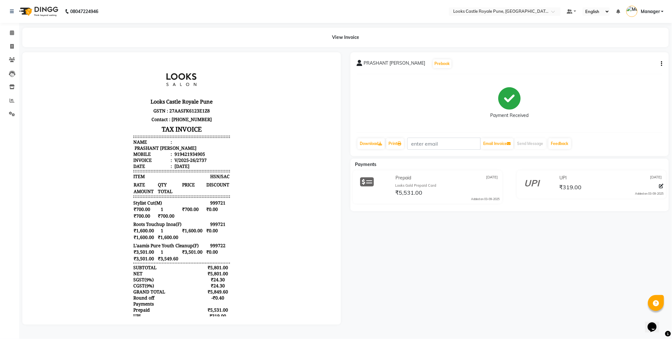
click at [14, 24] on div "Calendar Invoice Clients Leads Inventory Reports Settings Completed InProgress …" at bounding box center [43, 173] width 86 height 311
click at [14, 26] on li "Calendar" at bounding box center [9, 33] width 19 height 14
click at [13, 28] on link "Calendar" at bounding box center [9, 33] width 15 height 11
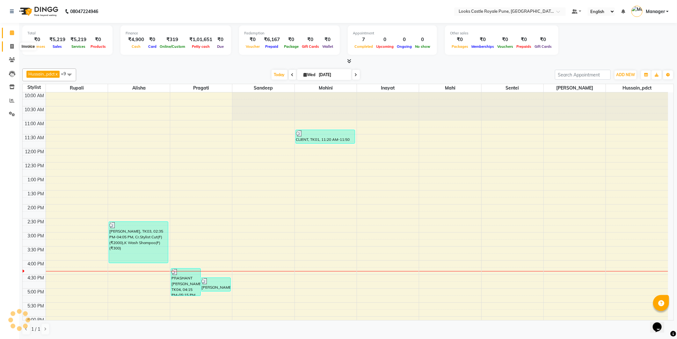
click at [11, 47] on icon at bounding box center [12, 46] width 4 height 5
select select "5915"
select select "service"
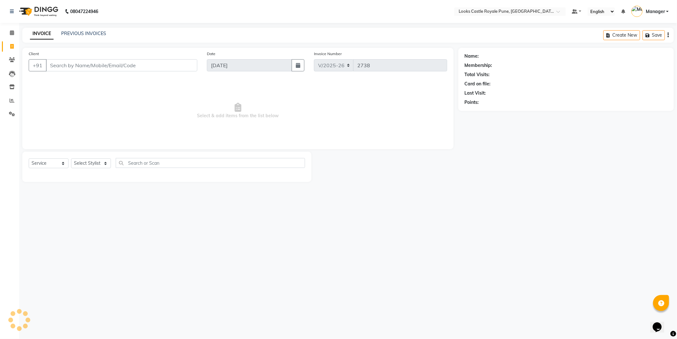
click at [88, 158] on div "Select Service Product Membership Package Voucher Prepaid Gift Card Select Styl…" at bounding box center [167, 165] width 276 height 15
click at [86, 164] on select "Select Stylist Akshay [PERSON_NAME] [PERSON_NAME] [PERSON_NAME] Danish [PERSON_…" at bounding box center [91, 163] width 40 height 10
select select "43049"
click at [71, 159] on select "Select Stylist Akshay [PERSON_NAME] [PERSON_NAME] [PERSON_NAME] Danish [PERSON_…" at bounding box center [91, 163] width 40 height 10
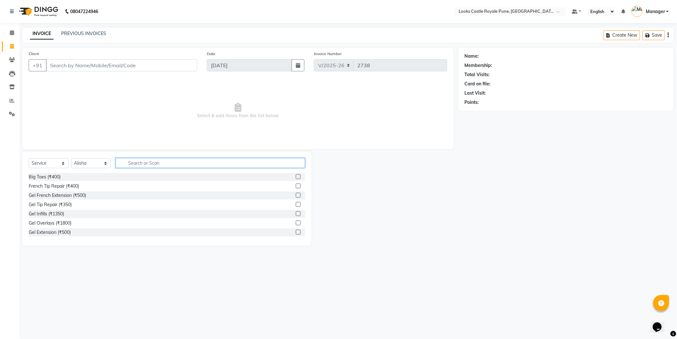
click at [122, 158] on input "text" at bounding box center [210, 163] width 189 height 10
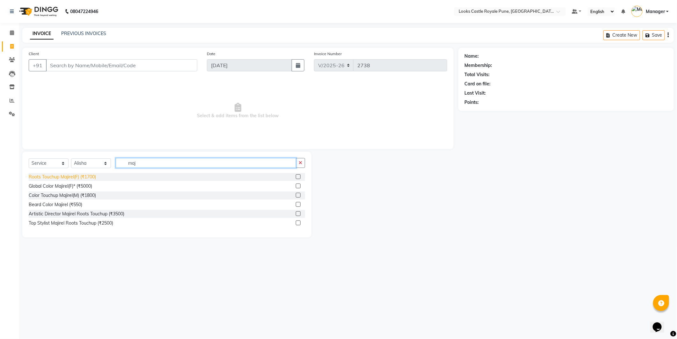
type input "maj"
click at [62, 177] on div "Roots Touchup Majirel(F) (₹1700)" at bounding box center [62, 177] width 67 height 7
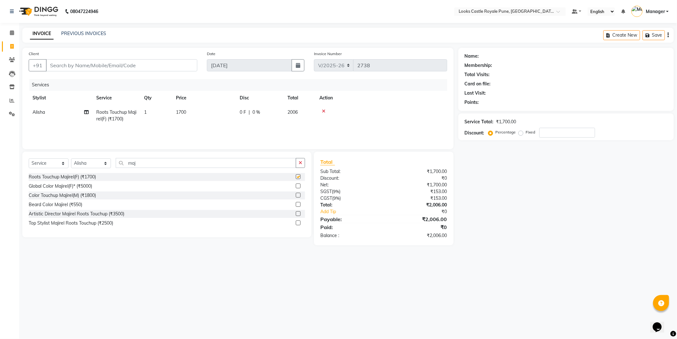
checkbox input "false"
drag, startPoint x: 207, startPoint y: 119, endPoint x: 217, endPoint y: 119, distance: 10.2
click at [208, 119] on td "1700" at bounding box center [204, 115] width 64 height 21
select select "43049"
drag, startPoint x: 249, startPoint y: 116, endPoint x: 167, endPoint y: 118, distance: 81.3
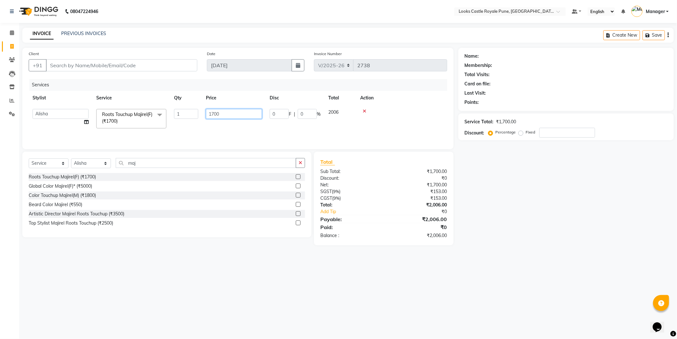
click at [167, 118] on tr "Akshay [PERSON_NAME] [PERSON_NAME] [PERSON_NAME] Danish [PERSON_NAME] [PERSON_N…" at bounding box center [238, 118] width 419 height 27
type input "1400"
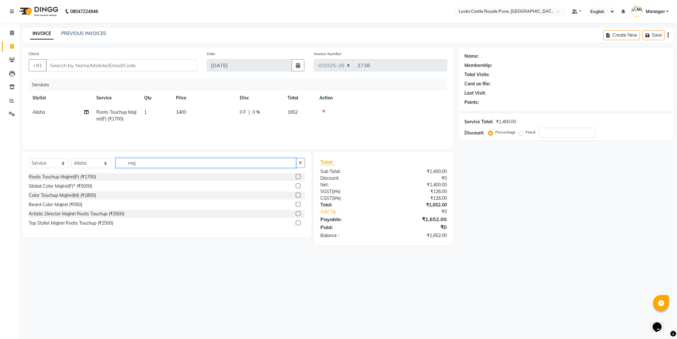
click at [167, 158] on input "maj" at bounding box center [206, 163] width 180 height 10
click at [161, 169] on div "Select Service Product Membership Package Voucher Prepaid Gift Card Select Styl…" at bounding box center [167, 165] width 276 height 15
click at [160, 166] on input "maj" at bounding box center [206, 163] width 180 height 10
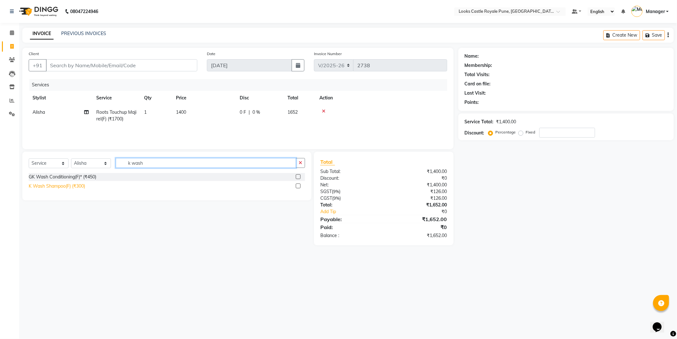
type input "k wash"
click at [52, 187] on div "K Wash Shampoo(F) (₹300)" at bounding box center [57, 186] width 56 height 7
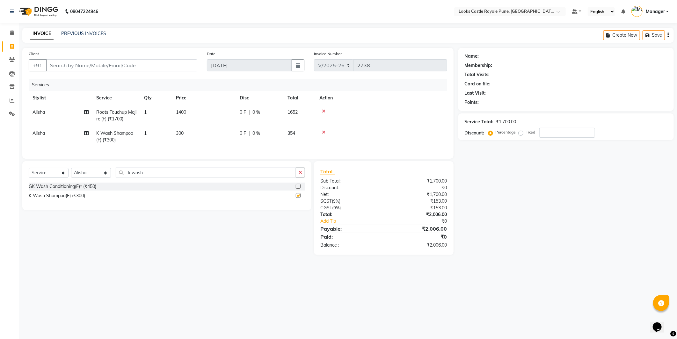
checkbox input "false"
click at [209, 133] on td "300" at bounding box center [204, 136] width 64 height 21
select select "43049"
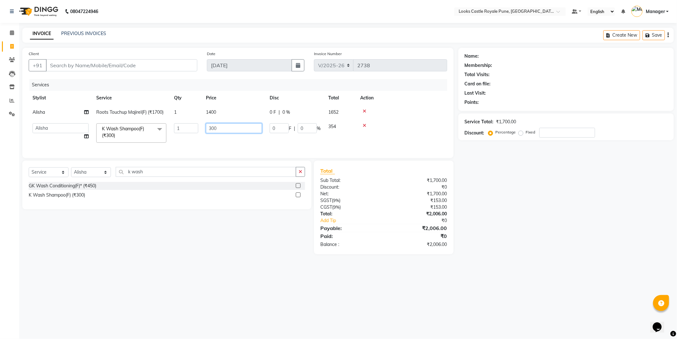
drag, startPoint x: 209, startPoint y: 133, endPoint x: 198, endPoint y: 134, distance: 11.2
click at [198, 134] on tr "Akshay [PERSON_NAME] [PERSON_NAME] [PERSON_NAME] Danish [PERSON_NAME] [PERSON_N…" at bounding box center [238, 133] width 419 height 27
type input "150"
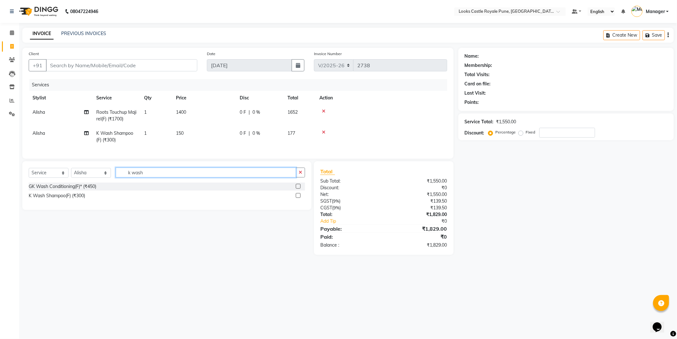
click at [170, 178] on input "k wash" at bounding box center [206, 173] width 180 height 10
click at [137, 177] on input "text" at bounding box center [210, 173] width 189 height 10
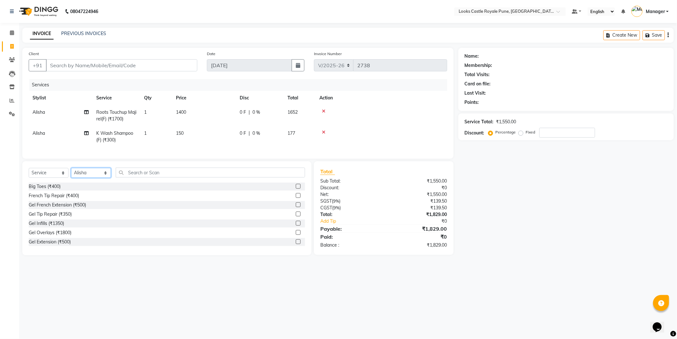
click at [103, 178] on select "Select Stylist Akshay [PERSON_NAME] [PERSON_NAME] [PERSON_NAME] Danish [PERSON_…" at bounding box center [91, 173] width 40 height 10
select select "43060"
click at [71, 173] on select "Select Stylist Akshay [PERSON_NAME] [PERSON_NAME] [PERSON_NAME] Danish [PERSON_…" at bounding box center [91, 173] width 40 height 10
click at [139, 178] on input "text" at bounding box center [210, 173] width 189 height 10
type input "b"
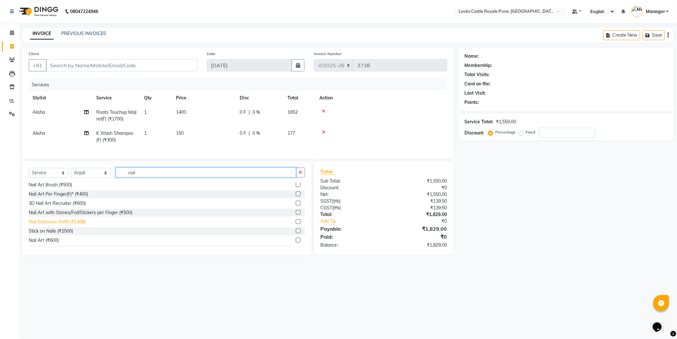
scroll to position [65, 0]
type input "nail"
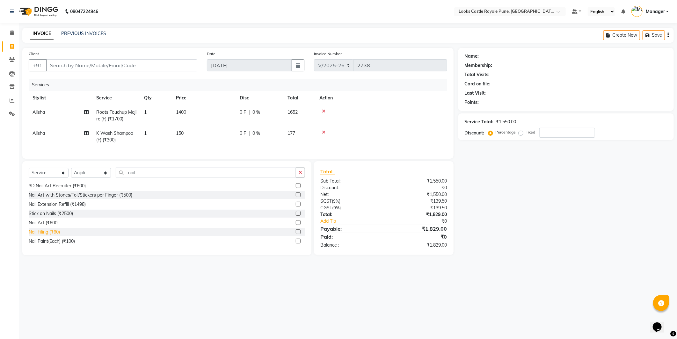
click at [49, 236] on div "Nail Filing (₹60)" at bounding box center [44, 232] width 31 height 7
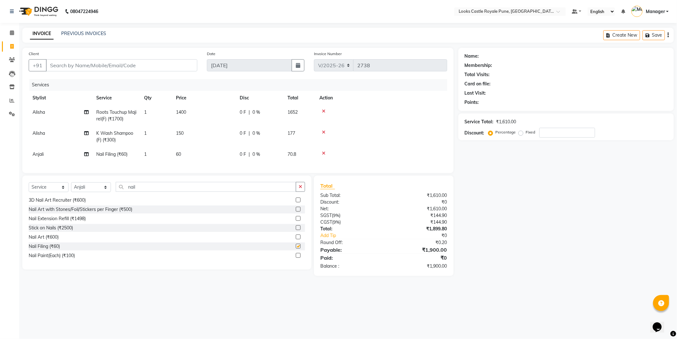
checkbox input "false"
click at [194, 157] on td "60" at bounding box center [204, 154] width 64 height 14
select select "43060"
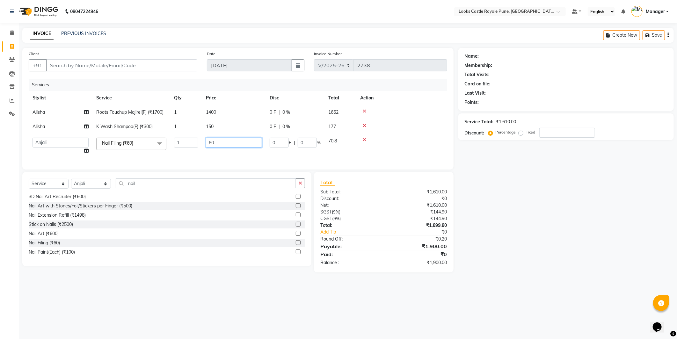
drag, startPoint x: 226, startPoint y: 144, endPoint x: 185, endPoint y: 143, distance: 40.8
click at [185, 143] on tr "Akshay [PERSON_NAME] [PERSON_NAME] [PERSON_NAME] Danish [PERSON_NAME] [PERSON_N…" at bounding box center [238, 146] width 419 height 24
type input "160"
click at [88, 187] on select "Select Stylist Akshay [PERSON_NAME] [PERSON_NAME] [PERSON_NAME] Danish [PERSON_…" at bounding box center [91, 184] width 40 height 10
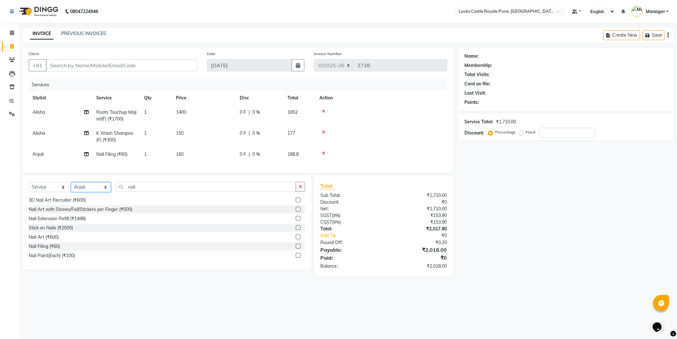
select select "43049"
click at [71, 188] on select "Select Stylist Akshay [PERSON_NAME] [PERSON_NAME] [PERSON_NAME] Danish [PERSON_…" at bounding box center [91, 187] width 40 height 10
click at [163, 189] on input "nail" at bounding box center [206, 187] width 180 height 10
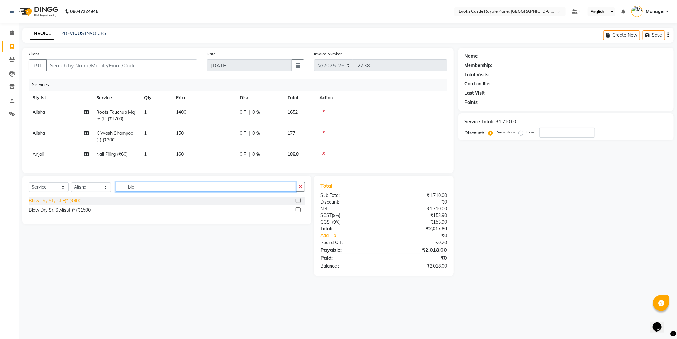
type input "blo"
drag, startPoint x: 67, startPoint y: 207, endPoint x: 157, endPoint y: 189, distance: 92.0
click at [68, 204] on div "Blow Dry Stylist(F)* (₹400)" at bounding box center [56, 201] width 54 height 7
checkbox input "false"
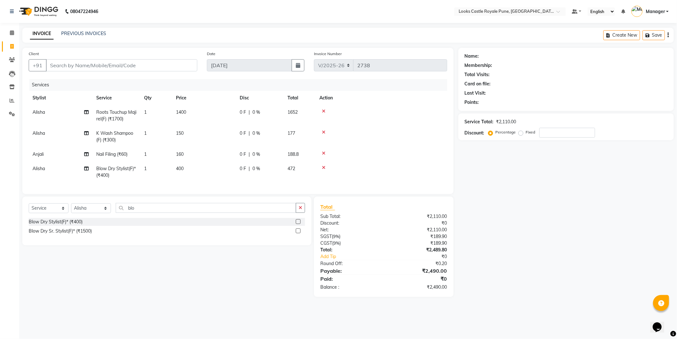
click at [211, 163] on td "400" at bounding box center [204, 172] width 64 height 21
select select "43049"
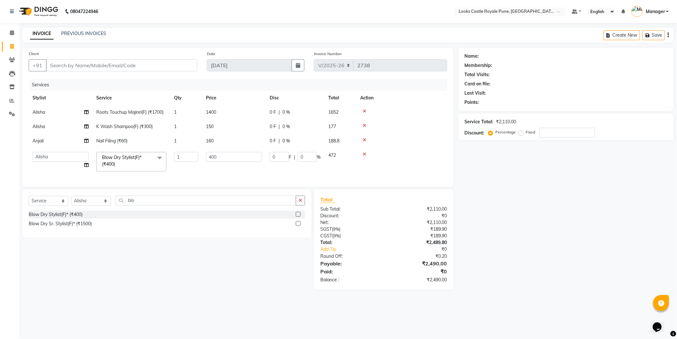
click at [220, 163] on td "400" at bounding box center [234, 161] width 64 height 27
click at [227, 151] on td "400" at bounding box center [234, 161] width 64 height 27
click at [227, 152] on td "400" at bounding box center [234, 161] width 64 height 27
click at [227, 152] on input "400" at bounding box center [234, 157] width 56 height 10
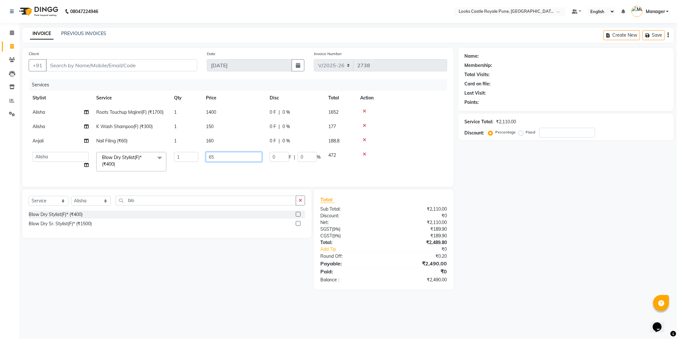
type input "650"
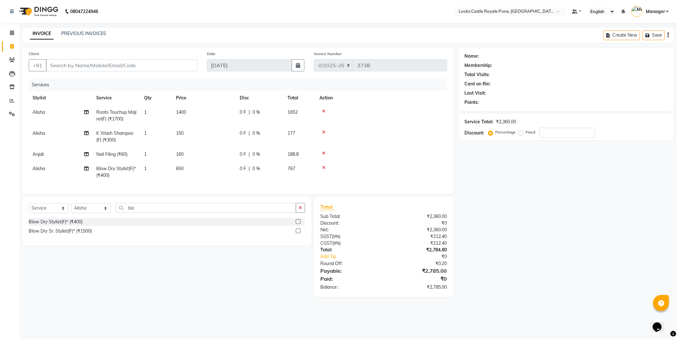
click at [505, 240] on div "Name: Membership: Total Visits: Card on file: Last Visit: Points: Service Total…" at bounding box center [568, 172] width 220 height 249
click at [500, 241] on div "Name: Membership: Total Visits: Card on file: Last Visit: Points: Service Total…" at bounding box center [568, 172] width 220 height 249
click at [196, 169] on td "650" at bounding box center [204, 172] width 64 height 21
select select "43049"
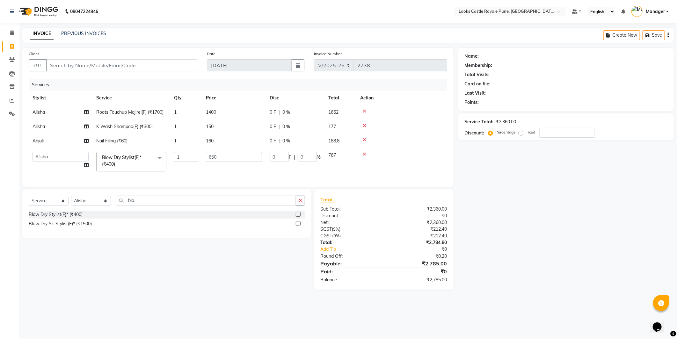
click at [154, 143] on td "Nail Filing (₹60)" at bounding box center [131, 141] width 78 height 14
select select "43060"
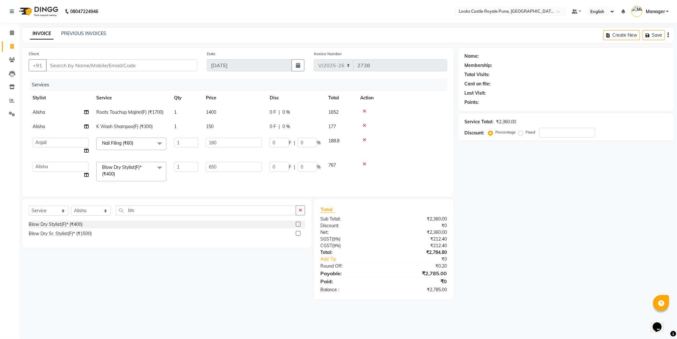
click at [141, 129] on span "K Wash Shampoo(F) (₹300)" at bounding box center [124, 127] width 56 height 6
select select "43049"
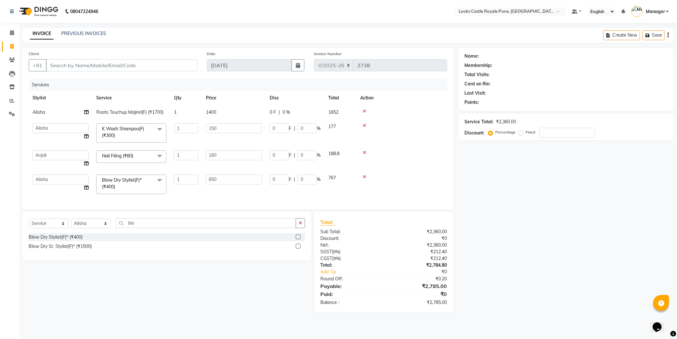
click at [135, 109] on span "Roots Touchup Majirel(F) (₹1700)" at bounding box center [129, 112] width 67 height 6
select select "43049"
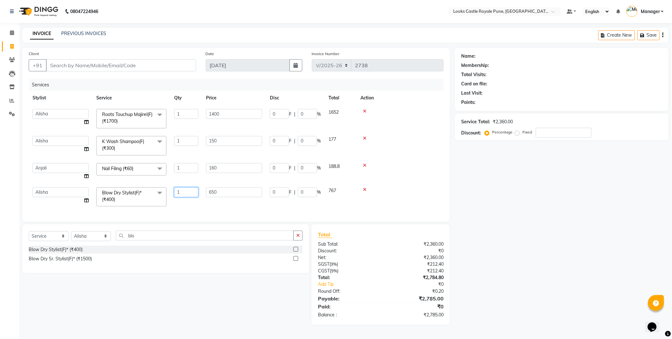
drag, startPoint x: 198, startPoint y: 190, endPoint x: 163, endPoint y: 194, distance: 34.7
click at [163, 194] on tr "Akshay [PERSON_NAME] [PERSON_NAME] [PERSON_NAME] Danish [PERSON_NAME] [PERSON_N…" at bounding box center [236, 197] width 415 height 27
type input "2"
click at [466, 229] on div "Name: Membership: Total Visits: Card on file: Last Visit: Points: Service Total…" at bounding box center [568, 186] width 220 height 277
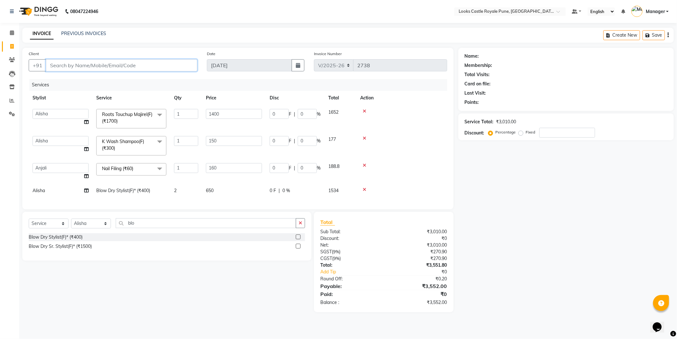
click at [107, 64] on input "Client" at bounding box center [121, 65] width 151 height 12
paste input "9890099011"
type input "9890099011"
type input "0"
type input "9890099011"
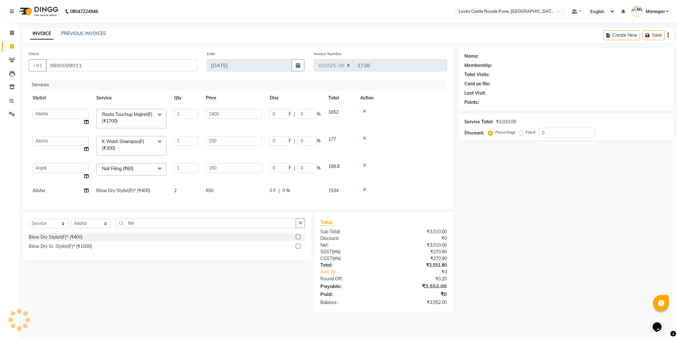
select select "1: Object"
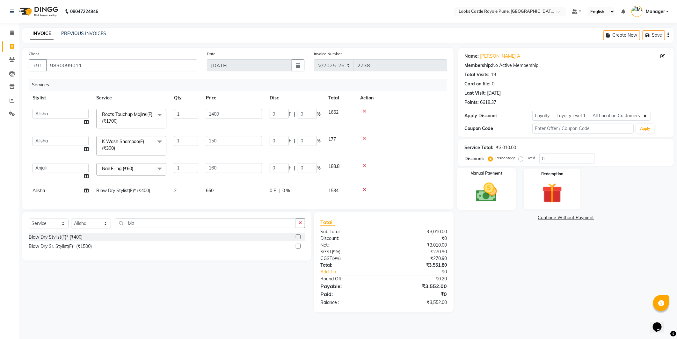
click at [500, 198] on img at bounding box center [487, 192] width 34 height 24
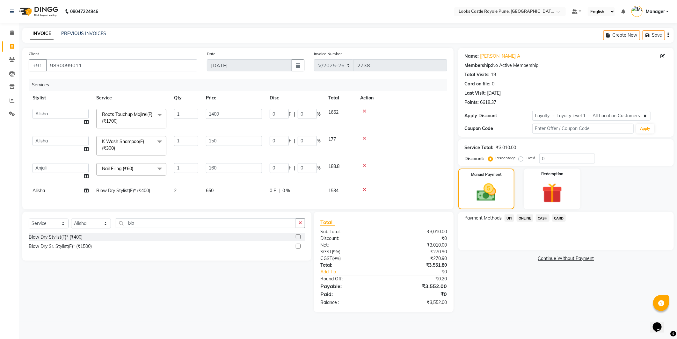
click at [546, 218] on span "CASH" at bounding box center [543, 218] width 14 height 7
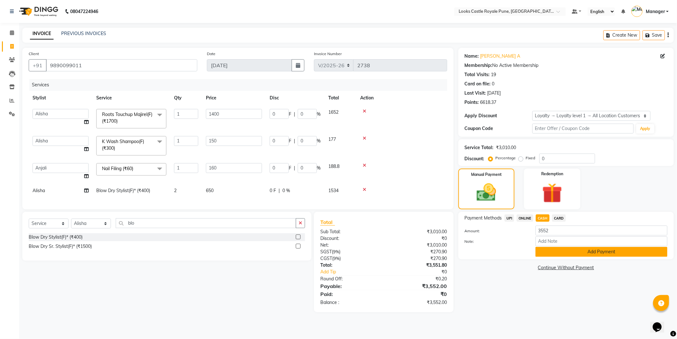
click at [564, 247] on button "Add Payment" at bounding box center [601, 252] width 132 height 10
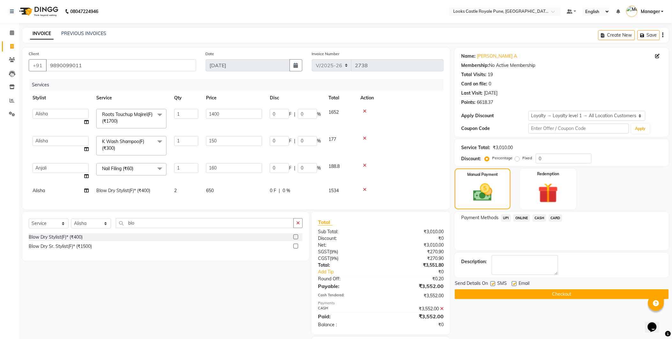
drag, startPoint x: 568, startPoint y: 297, endPoint x: 541, endPoint y: 288, distance: 28.2
click at [568, 298] on button "Checkout" at bounding box center [562, 294] width 214 height 10
